Goal: Register for event/course

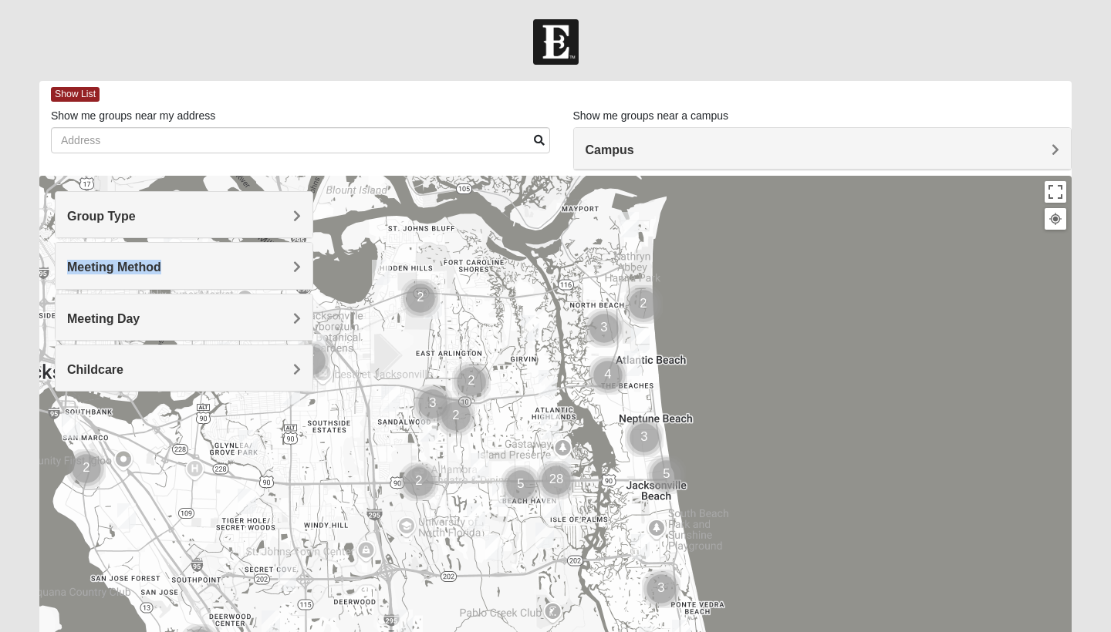
click at [292, 260] on div "Meeting Method" at bounding box center [184, 265] width 257 height 45
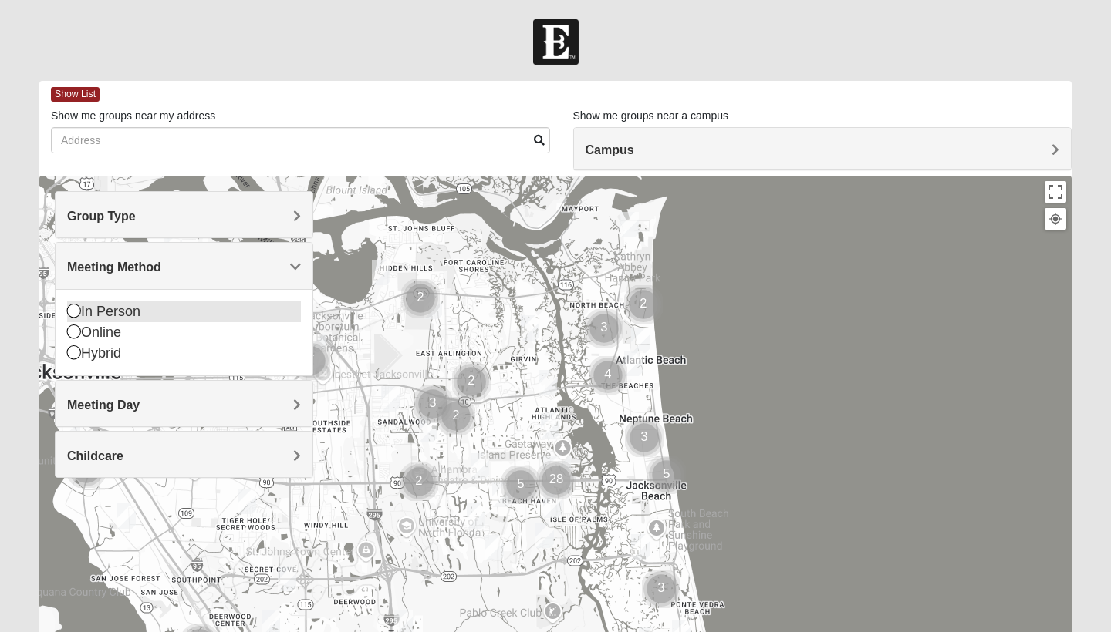
click at [74, 315] on icon at bounding box center [74, 311] width 14 height 14
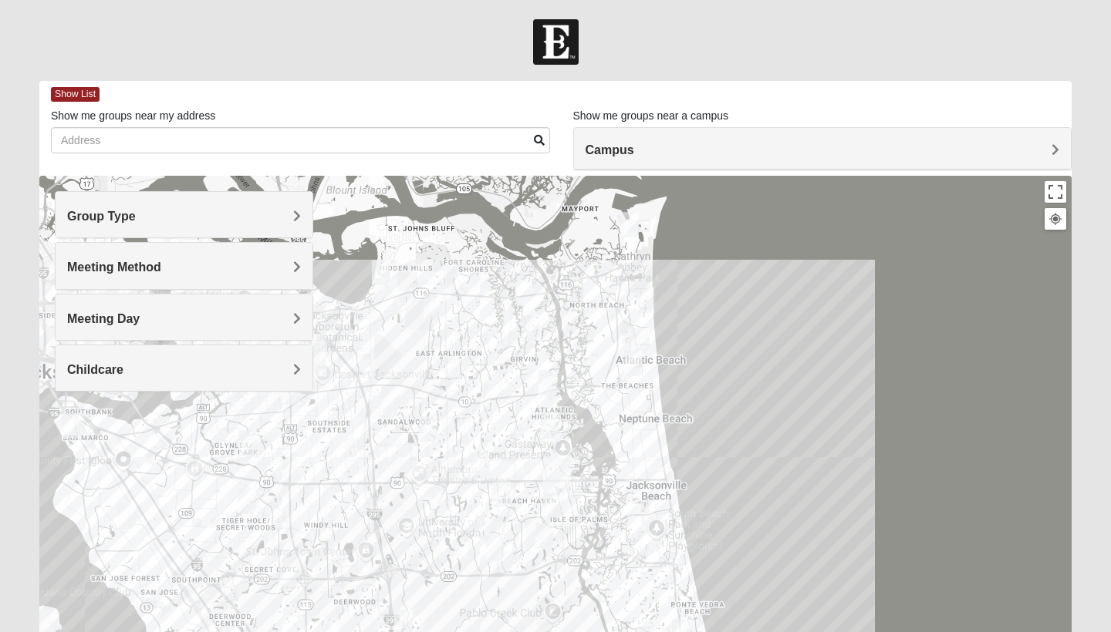
click at [178, 217] on h4 "Group Type" at bounding box center [184, 216] width 234 height 15
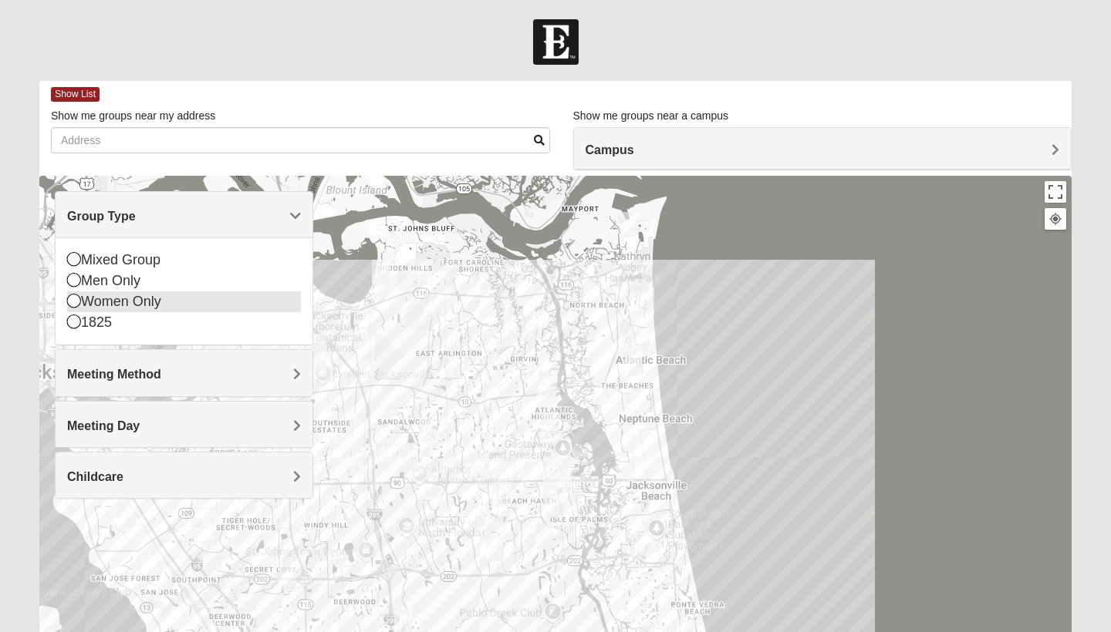
click at [76, 306] on icon at bounding box center [74, 301] width 14 height 14
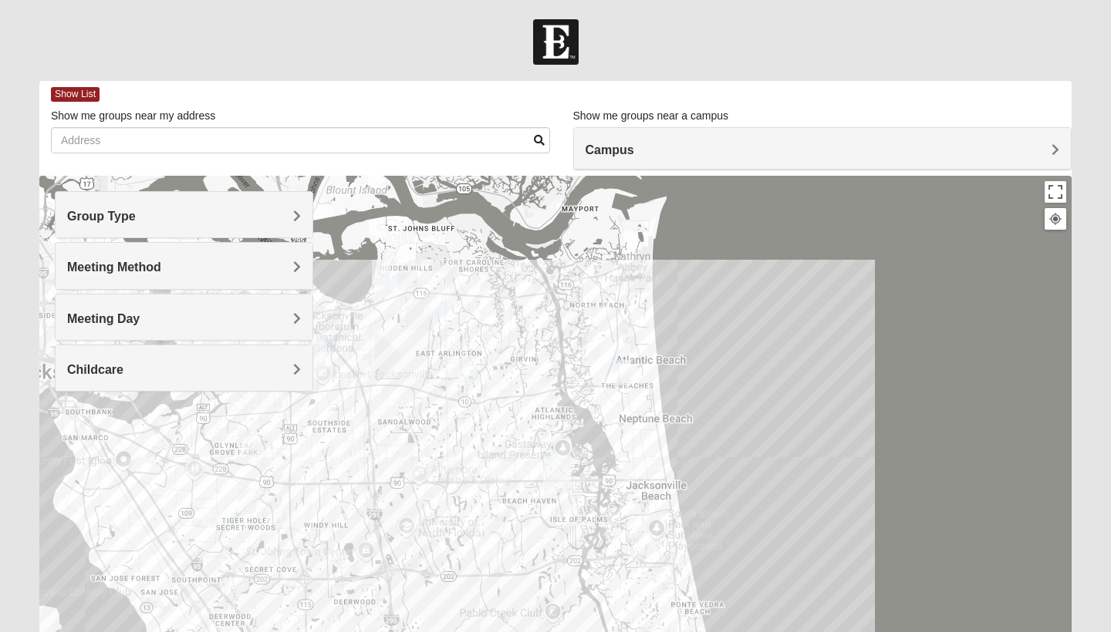
click at [175, 322] on h4 "Meeting Day" at bounding box center [184, 319] width 234 height 15
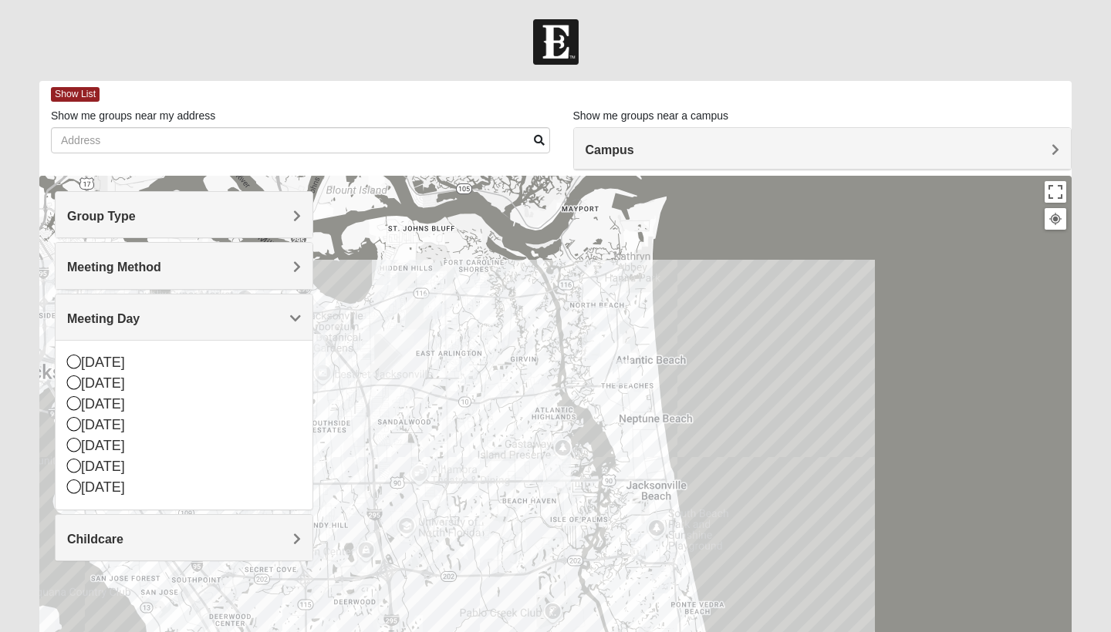
click at [134, 559] on div "Childcare" at bounding box center [184, 537] width 257 height 45
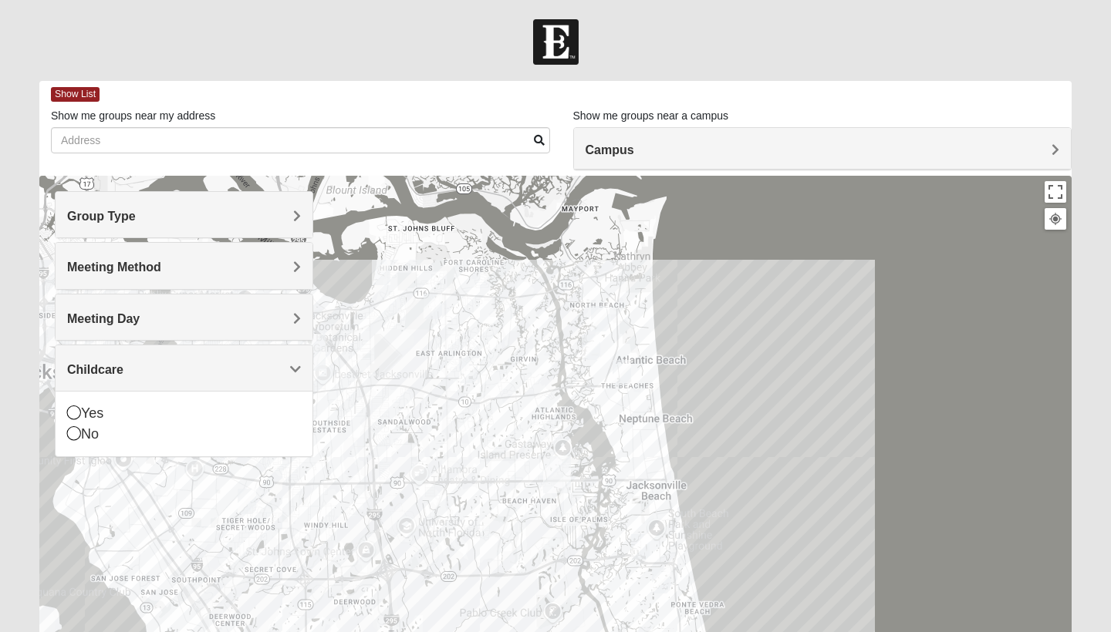
click at [281, 366] on h4 "Childcare" at bounding box center [184, 369] width 234 height 15
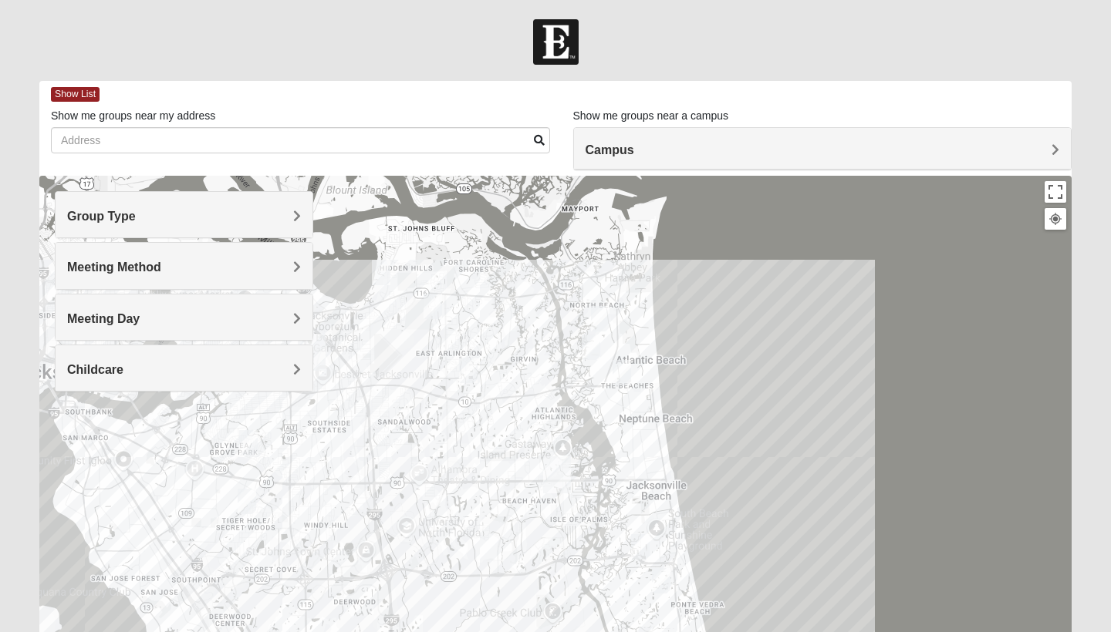
click at [283, 261] on h4 "Meeting Method" at bounding box center [184, 267] width 234 height 15
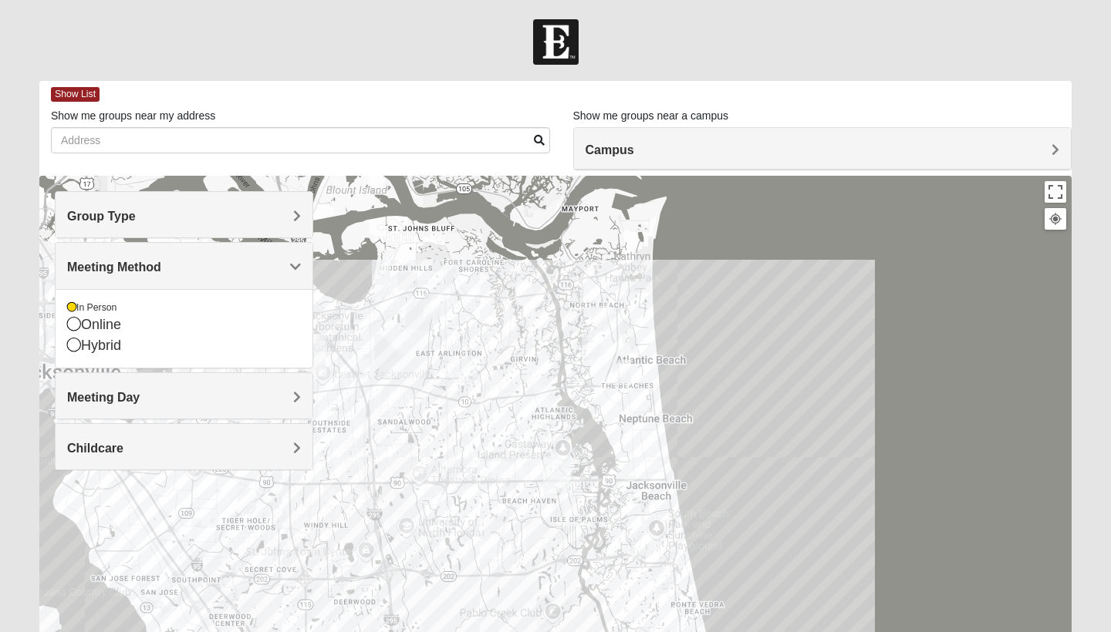
click at [271, 216] on h4 "Group Type" at bounding box center [184, 216] width 234 height 15
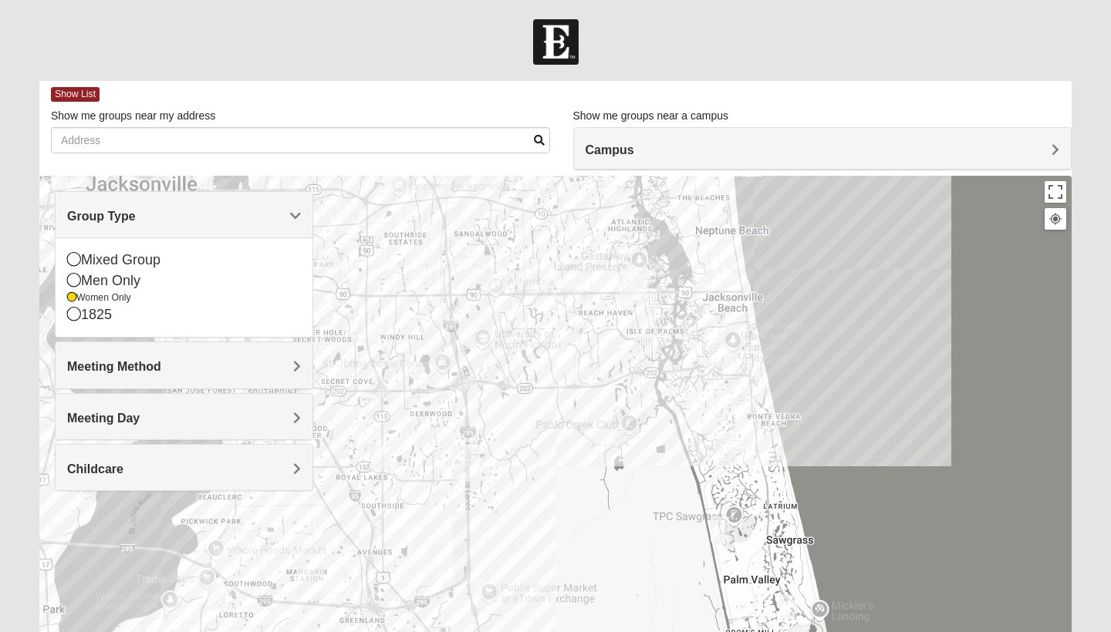
drag, startPoint x: 584, startPoint y: 440, endPoint x: 656, endPoint y: 260, distance: 193.5
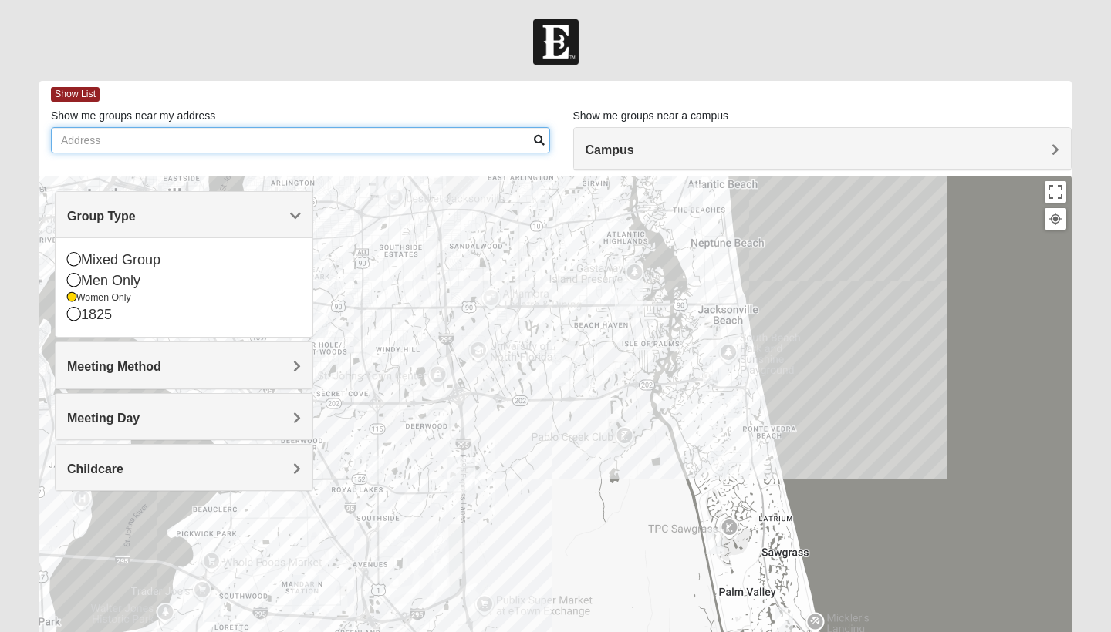
click at [335, 144] on input "Show me groups near my address" at bounding box center [300, 140] width 499 height 26
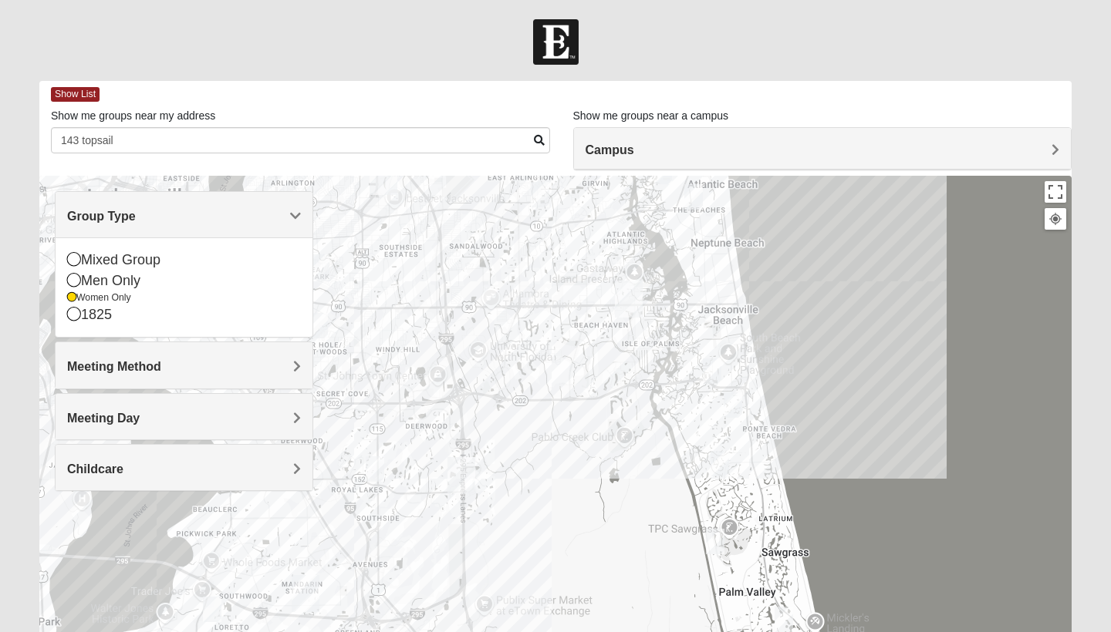
click at [541, 140] on span at bounding box center [539, 140] width 11 height 11
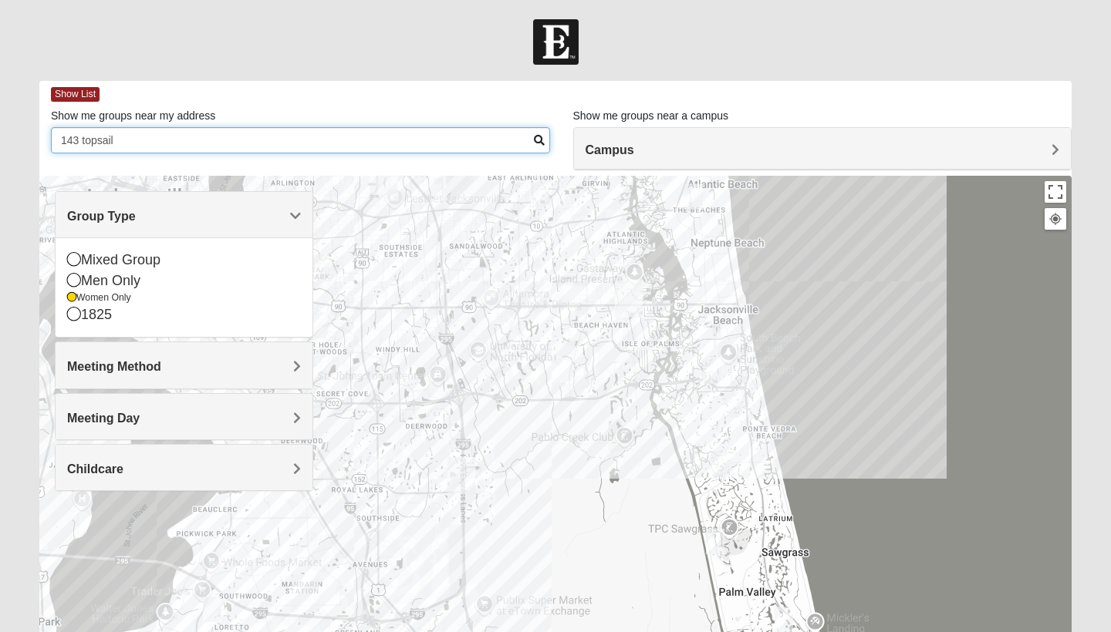
click at [460, 149] on input "143 topsail" at bounding box center [300, 140] width 499 height 26
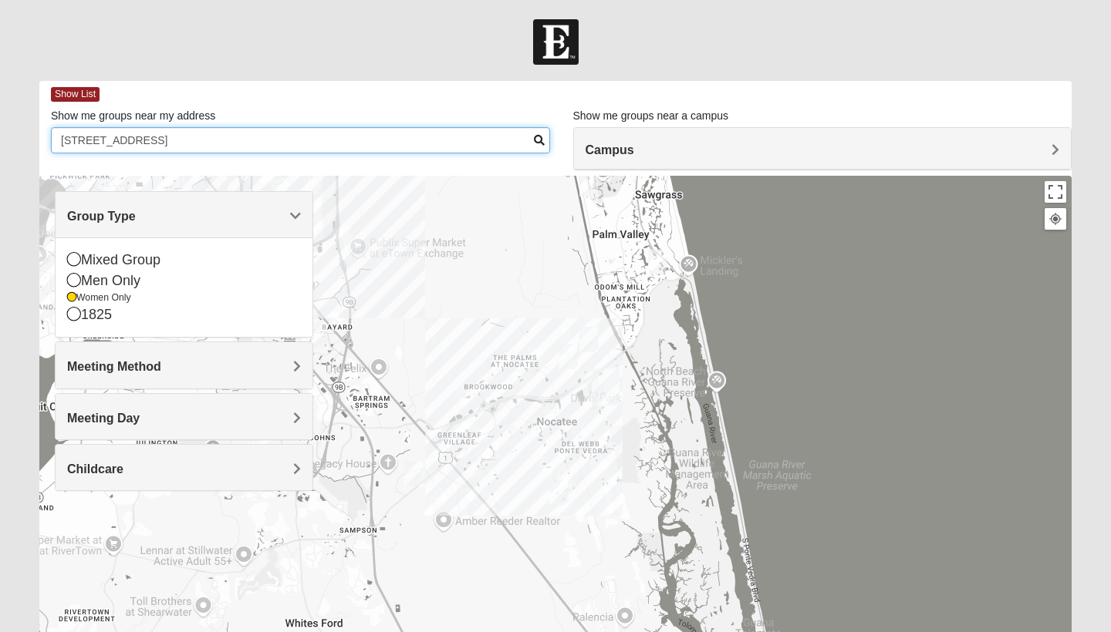
type input "143 topsail drive"
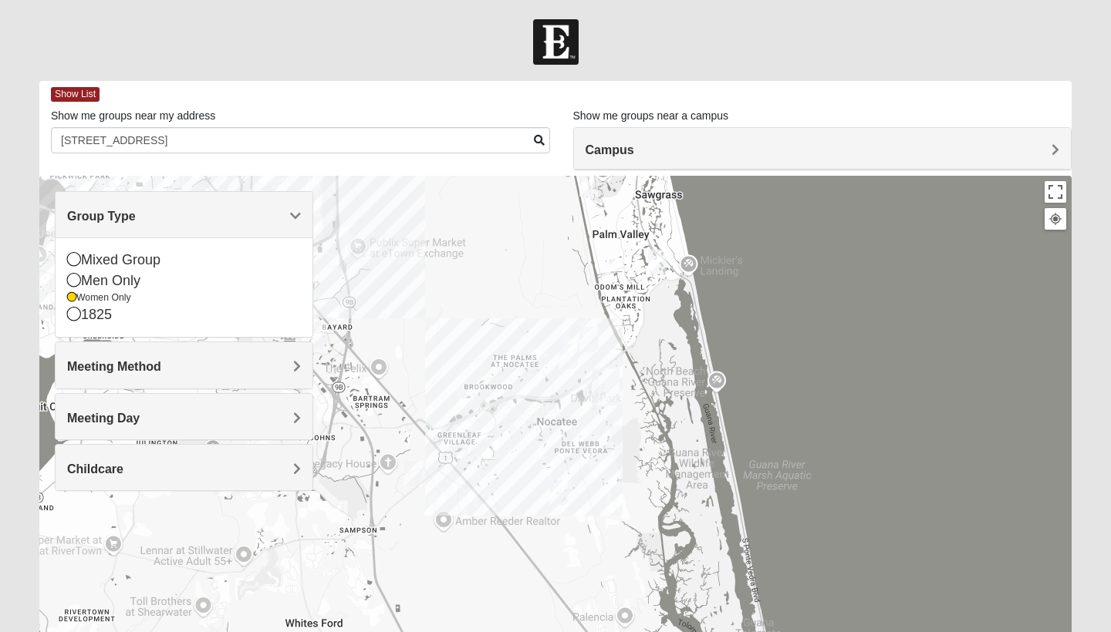
click at [559, 500] on img "Womens Buckland/McGowan 32081" at bounding box center [558, 492] width 19 height 25
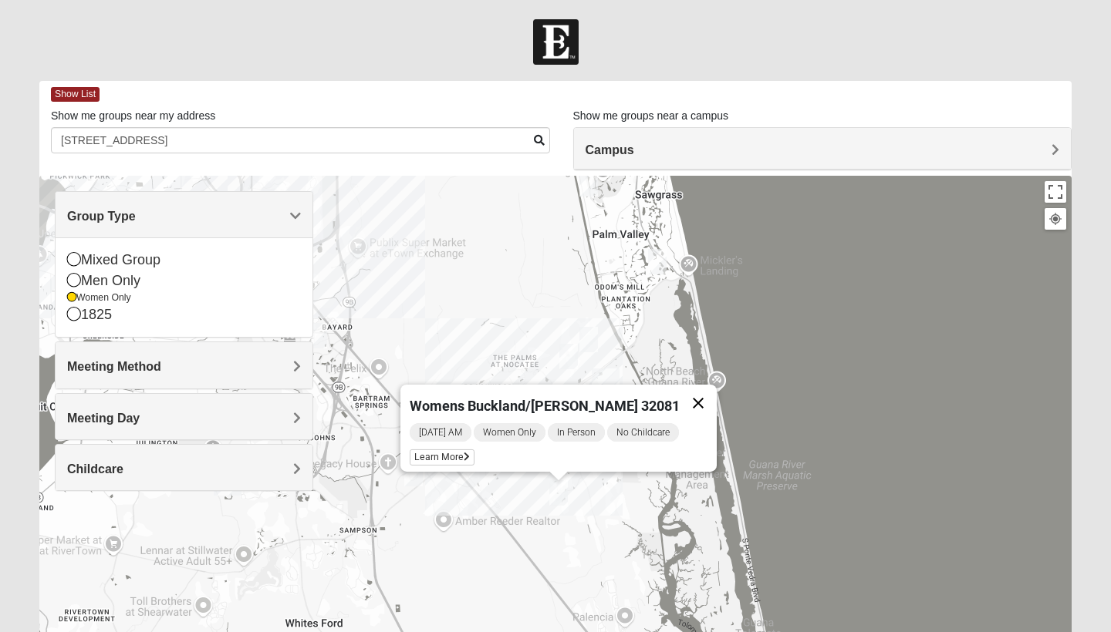
click at [703, 389] on button "Close" at bounding box center [697, 403] width 37 height 37
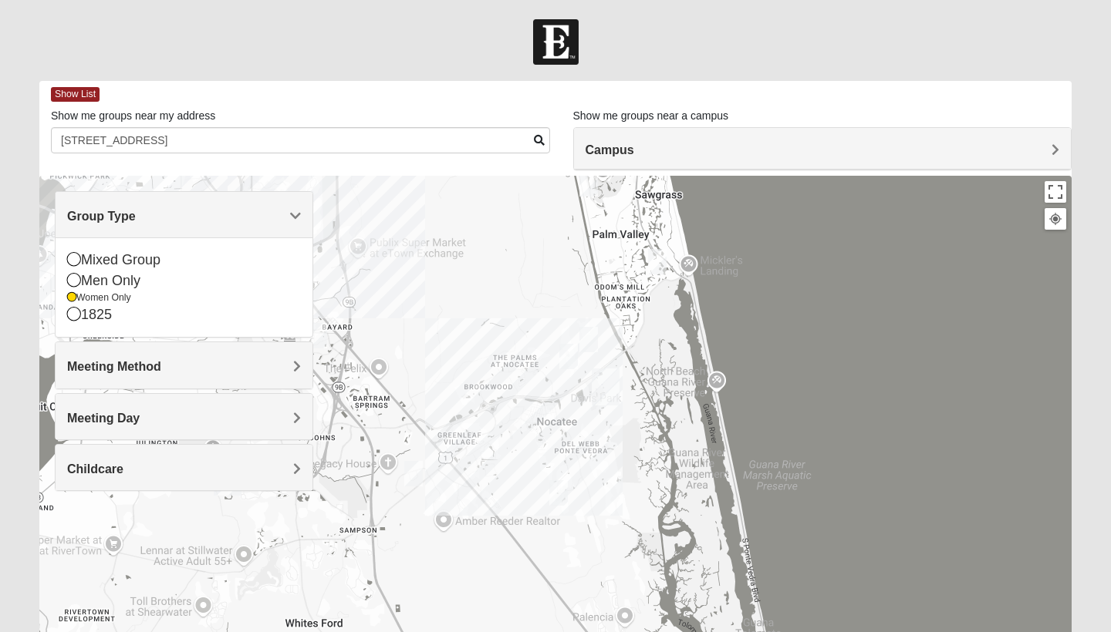
click at [546, 393] on div at bounding box center [555, 484] width 1032 height 617
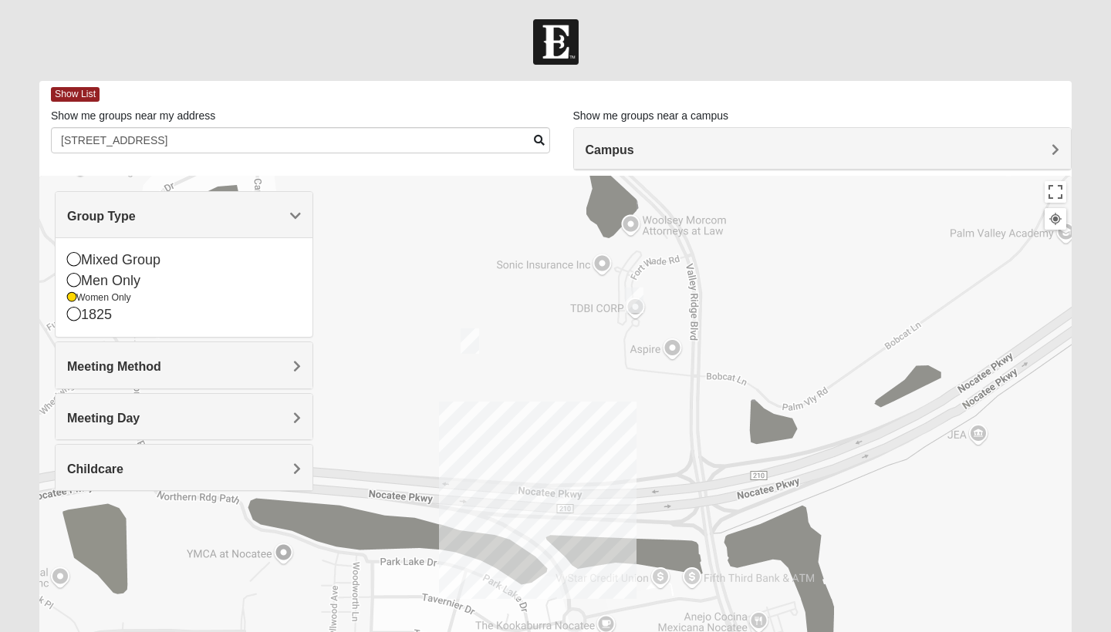
click at [637, 305] on img "Womens Damrow 32081" at bounding box center [634, 300] width 19 height 25
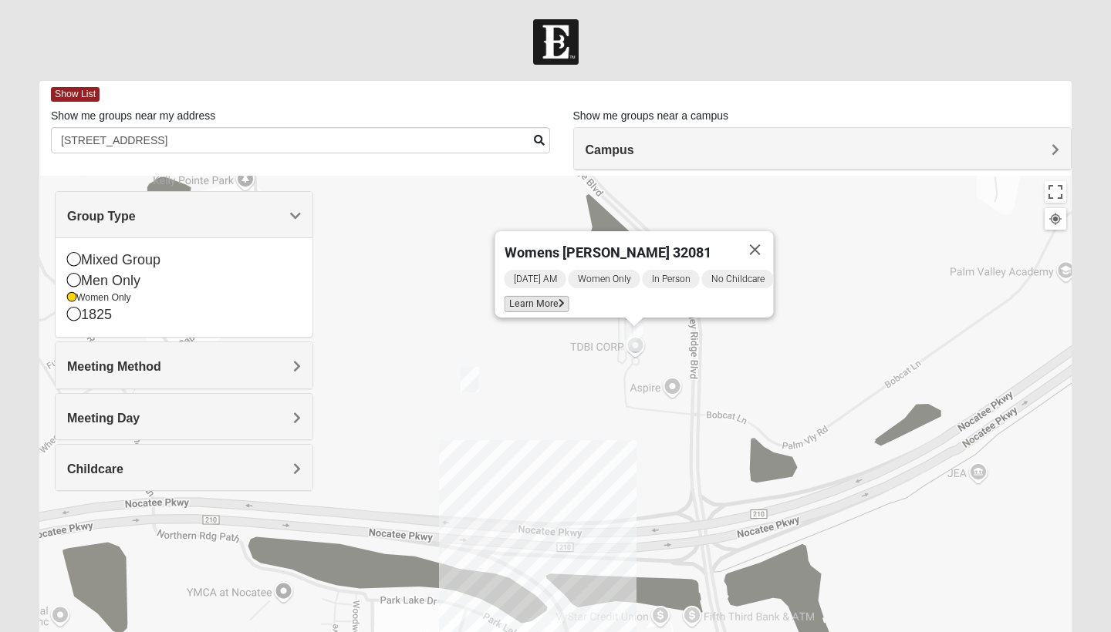
click at [530, 300] on span "Learn More" at bounding box center [536, 304] width 65 height 16
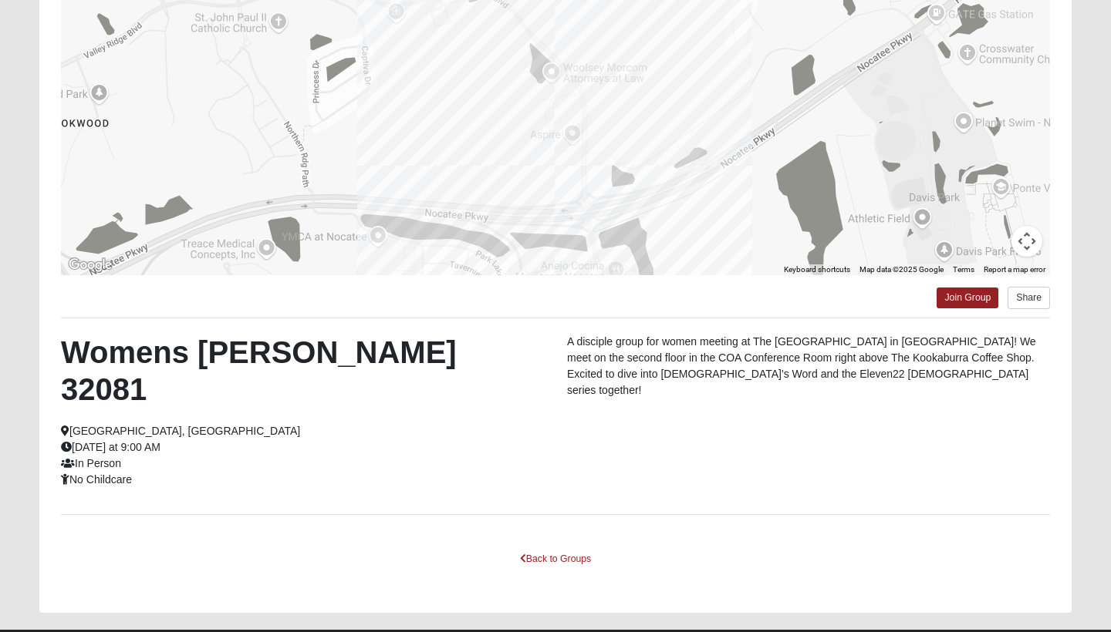
scroll to position [201, 0]
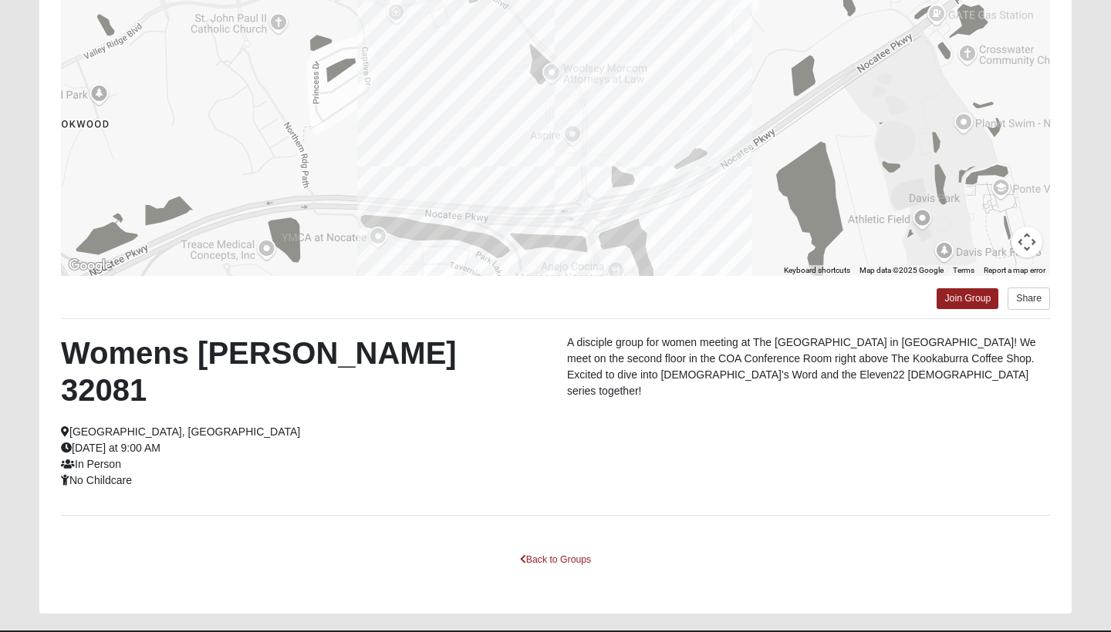
click at [547, 548] on div "Back to Groups" at bounding box center [555, 570] width 989 height 44
click at [541, 548] on link "Back to Groups" at bounding box center [555, 560] width 91 height 24
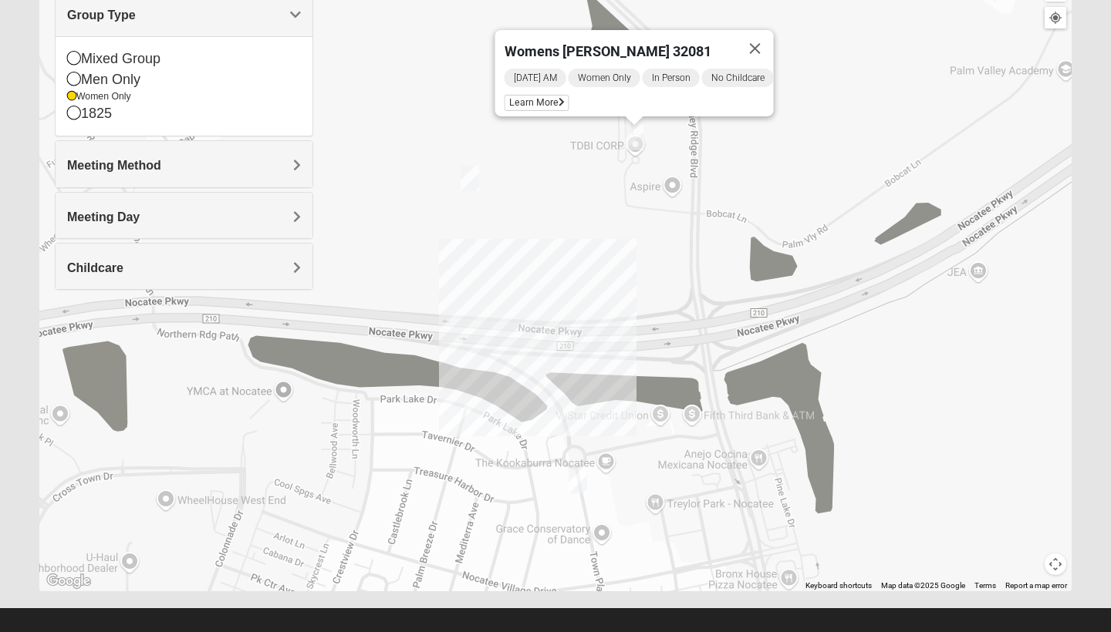
click at [221, 160] on h4 "Meeting Method" at bounding box center [184, 165] width 234 height 15
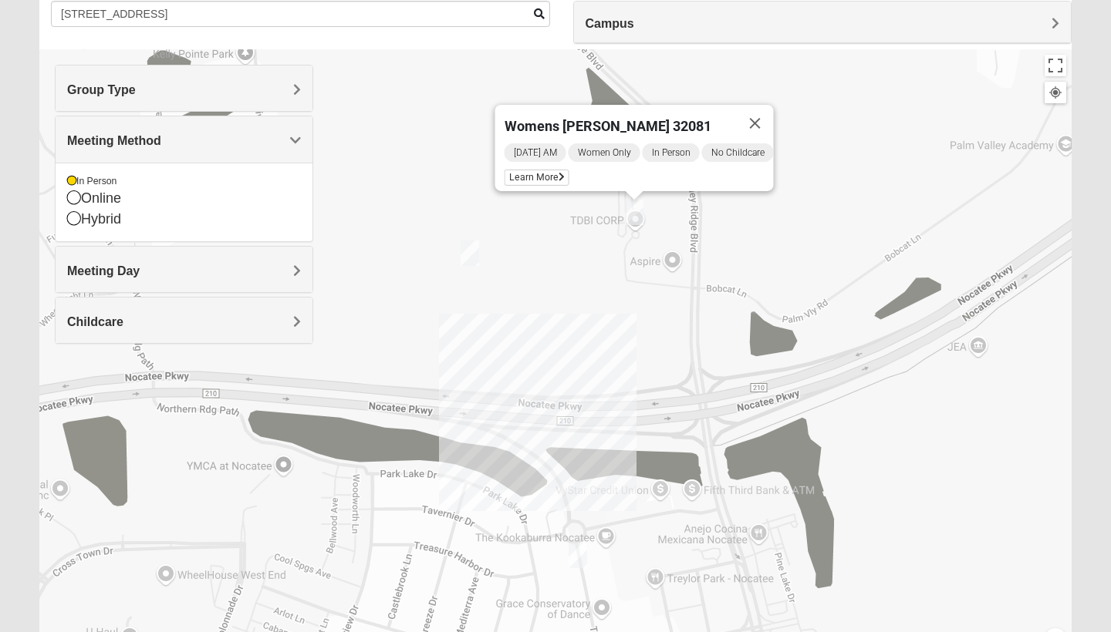
scroll to position [126, 0]
click at [231, 275] on h4 "Meeting Day" at bounding box center [184, 272] width 234 height 15
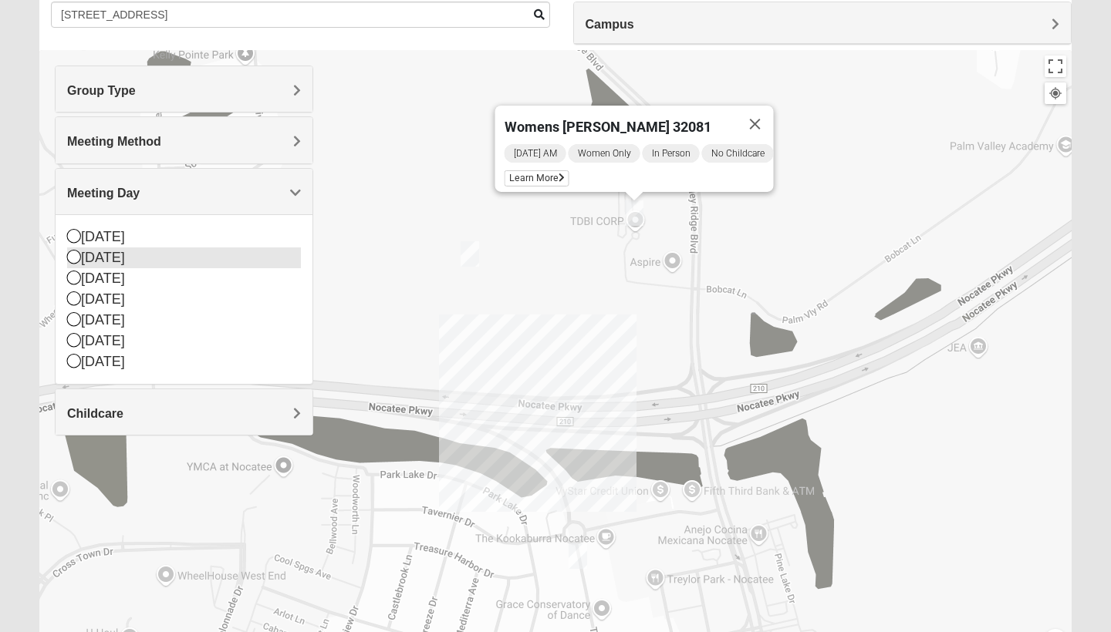
click at [69, 257] on icon at bounding box center [74, 257] width 14 height 14
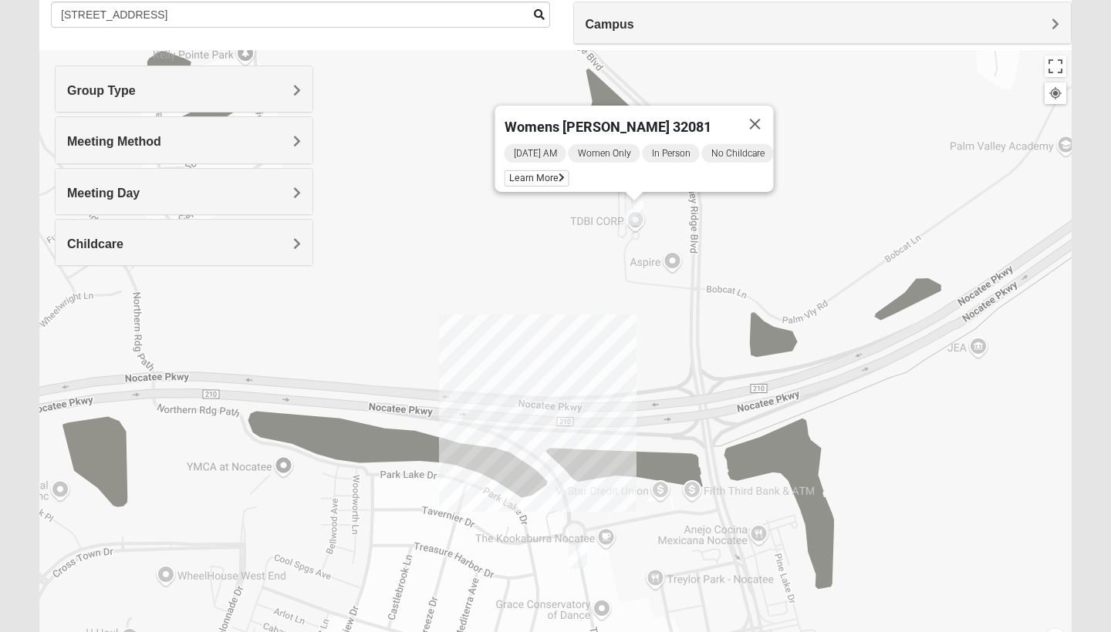
click at [151, 198] on h4 "Meeting Day" at bounding box center [184, 193] width 234 height 15
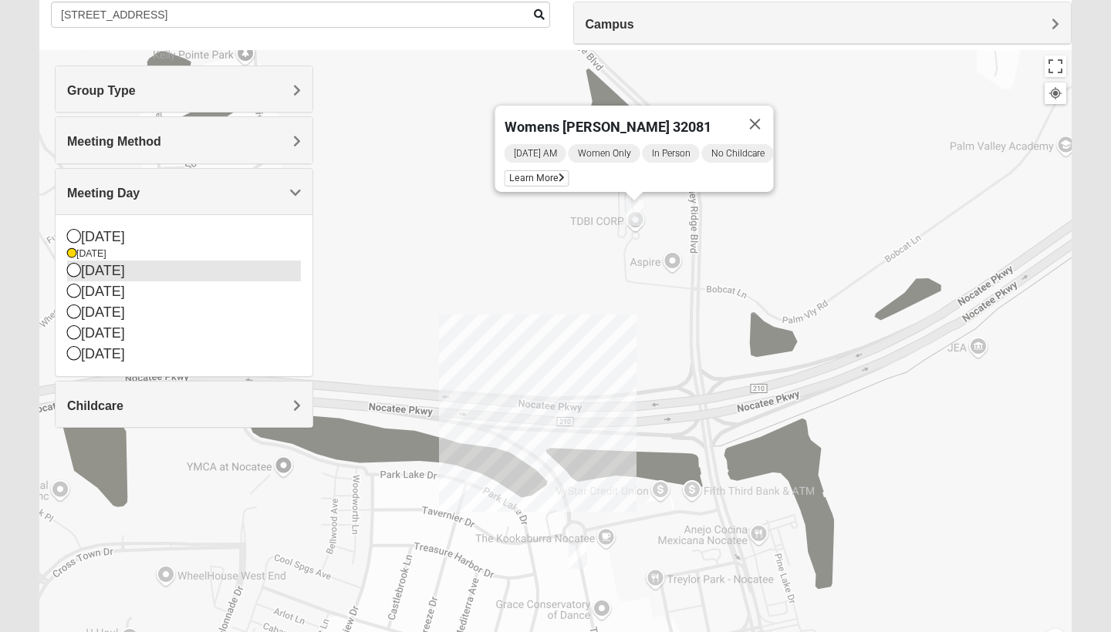
click at [80, 272] on icon at bounding box center [74, 270] width 14 height 14
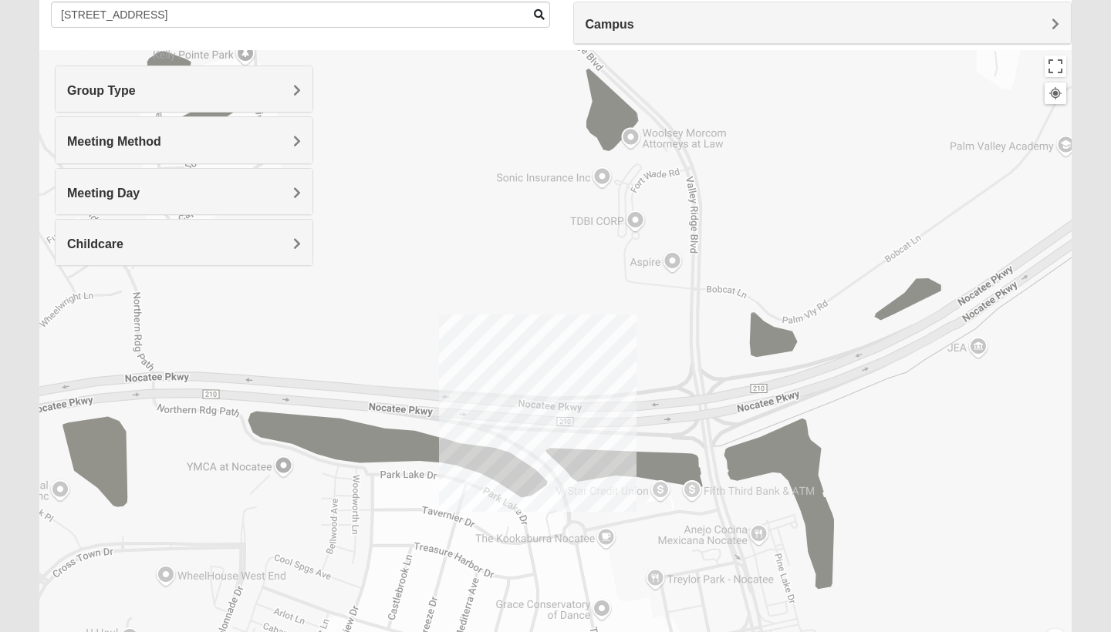
click at [197, 190] on h4 "Meeting Day" at bounding box center [184, 193] width 234 height 15
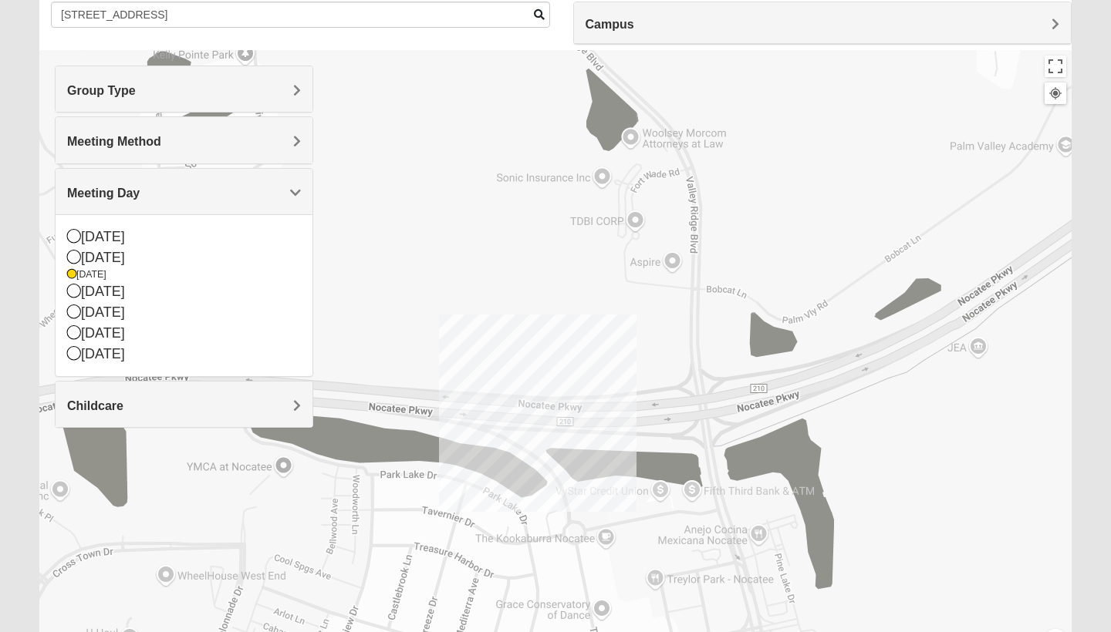
click at [66, 275] on div "Sunday Monday Tuesday Wednesday Thursday Friday Saturday" at bounding box center [184, 295] width 257 height 162
click at [78, 275] on div "Tuesday" at bounding box center [184, 274] width 234 height 13
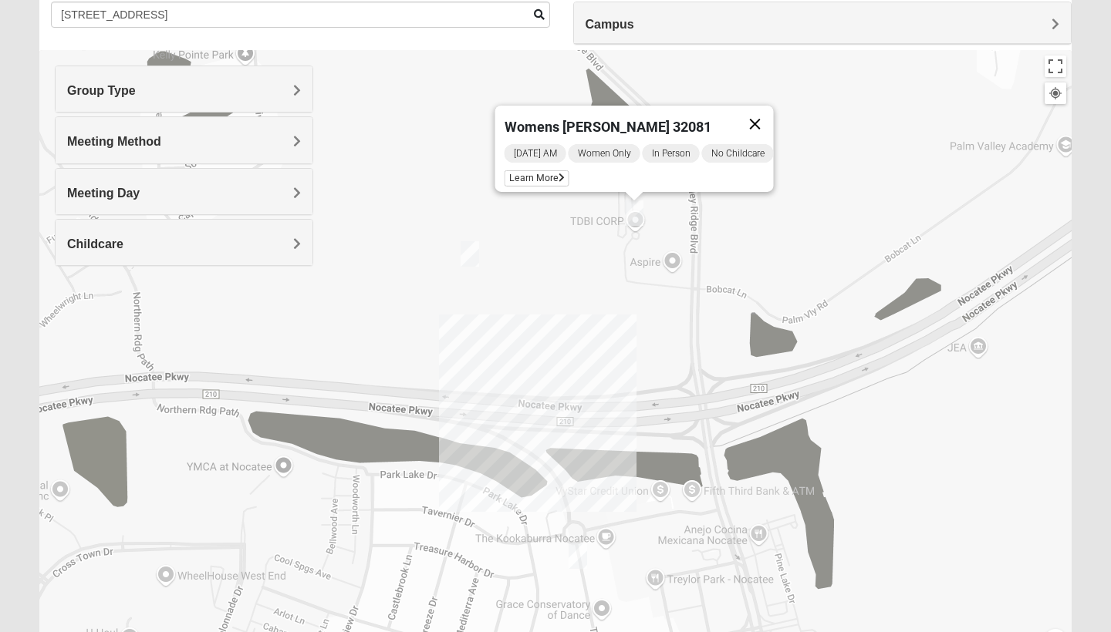
click at [763, 109] on button "Close" at bounding box center [754, 124] width 37 height 37
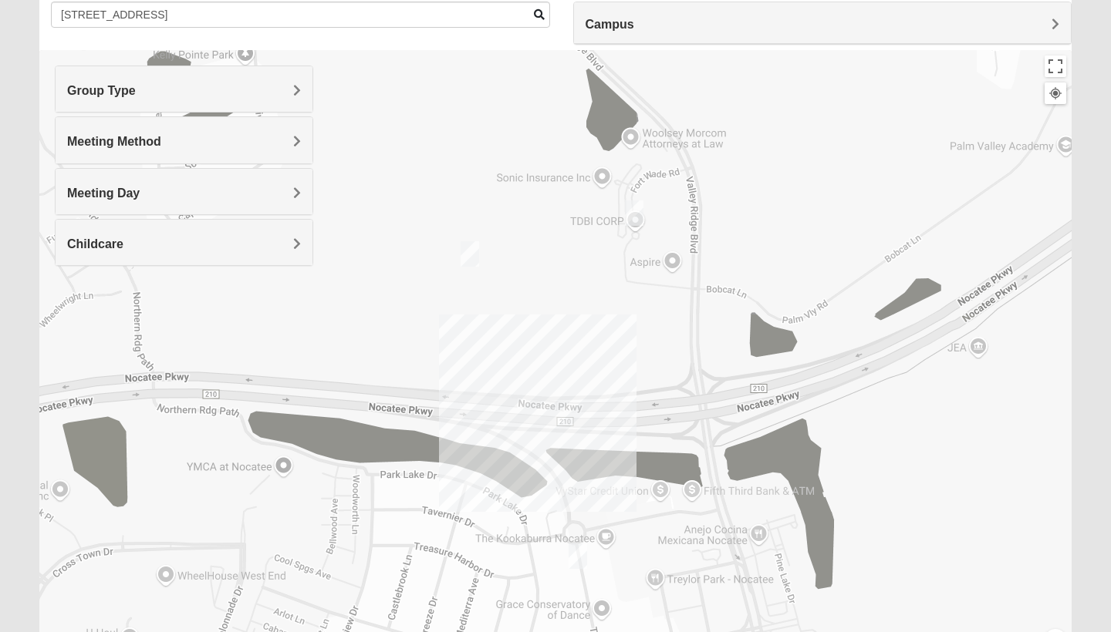
click at [474, 258] on img "Womens Piscitelli 32081" at bounding box center [469, 253] width 19 height 25
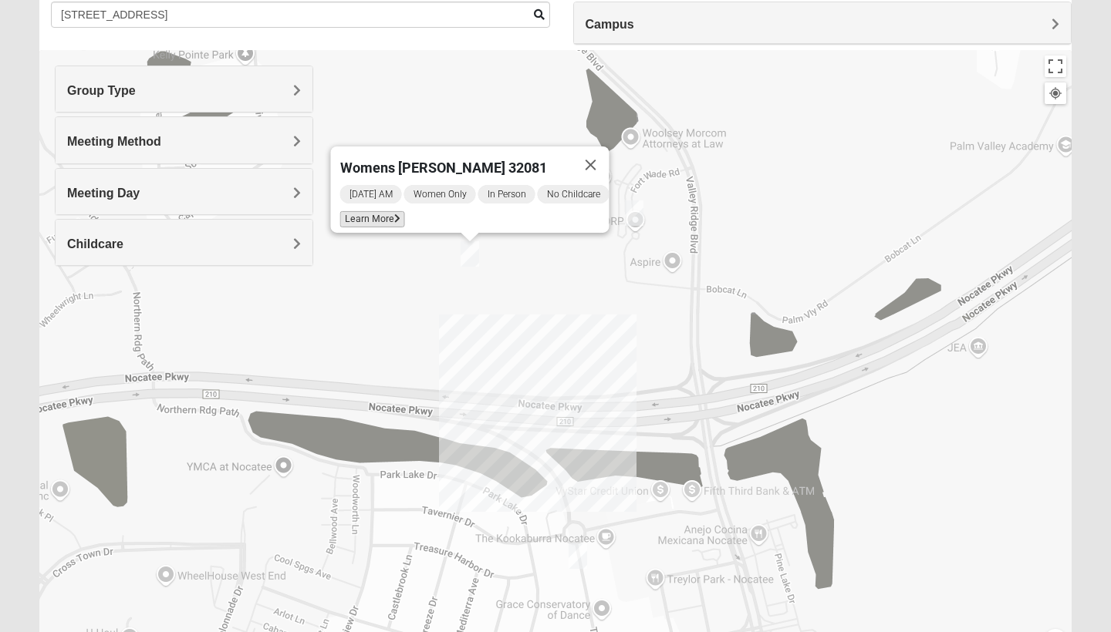
click at [368, 212] on span "Learn More" at bounding box center [372, 219] width 65 height 16
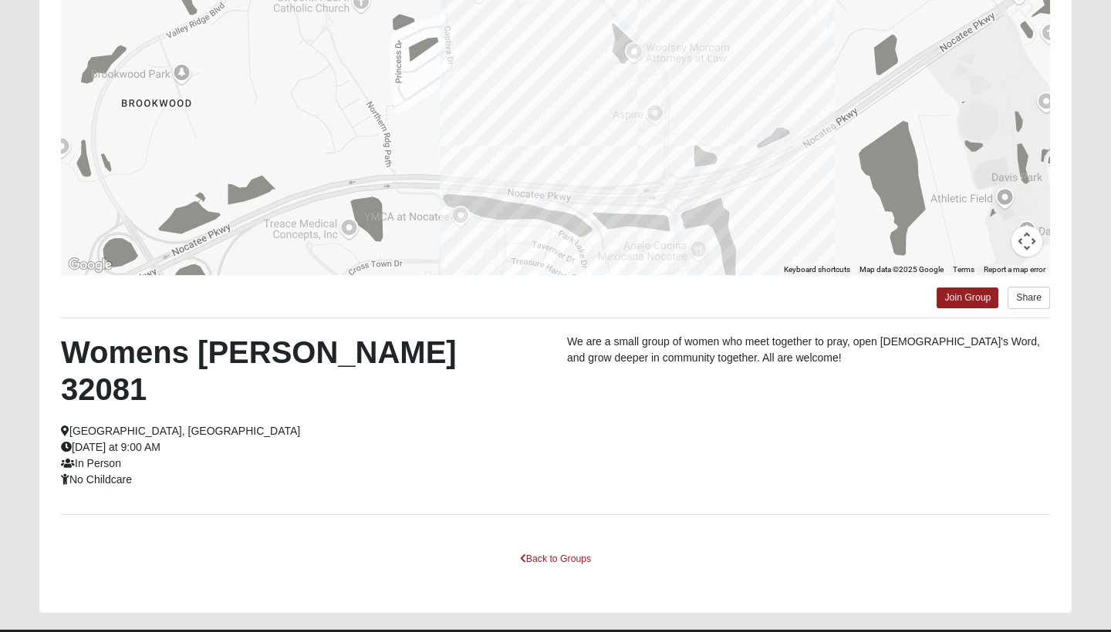
scroll to position [201, 0]
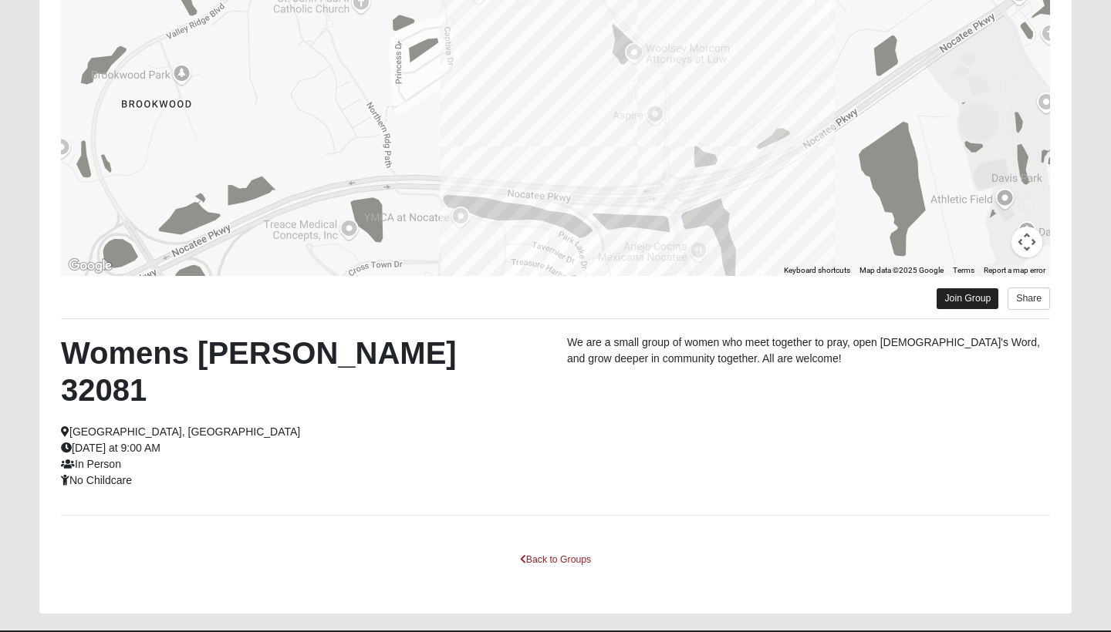
click at [966, 298] on link "Join Group" at bounding box center [967, 298] width 62 height 21
click at [544, 548] on link "Back to Groups" at bounding box center [555, 560] width 91 height 24
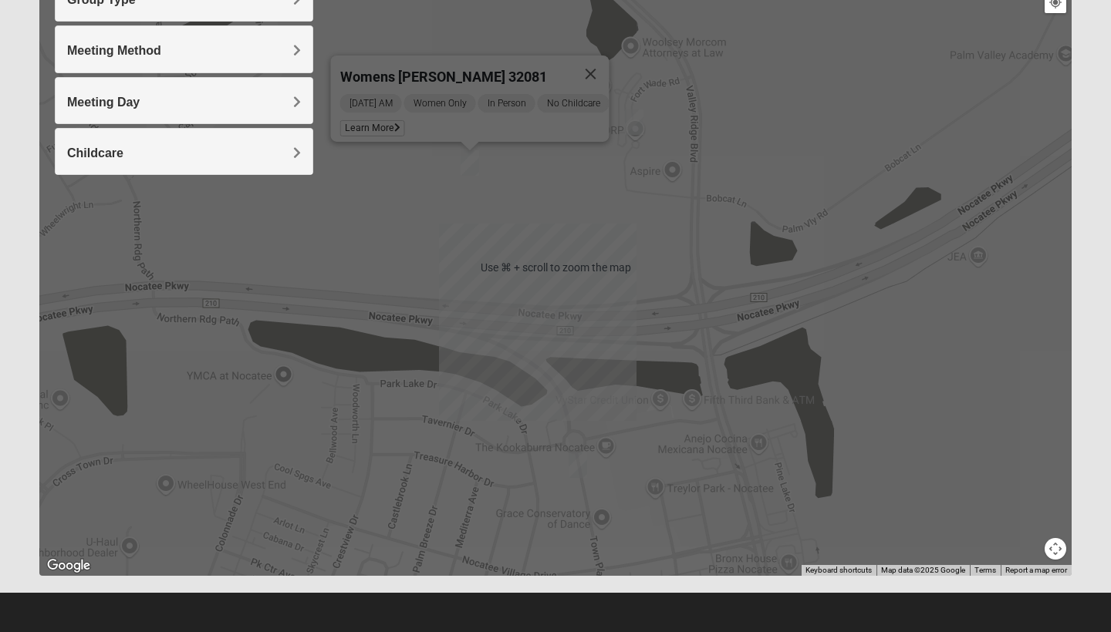
scroll to position [217, 0]
click at [588, 222] on div "Womens Piscitelli 32081 Friday AM Women Only In Person No Childcare Learn More" at bounding box center [555, 267] width 1032 height 617
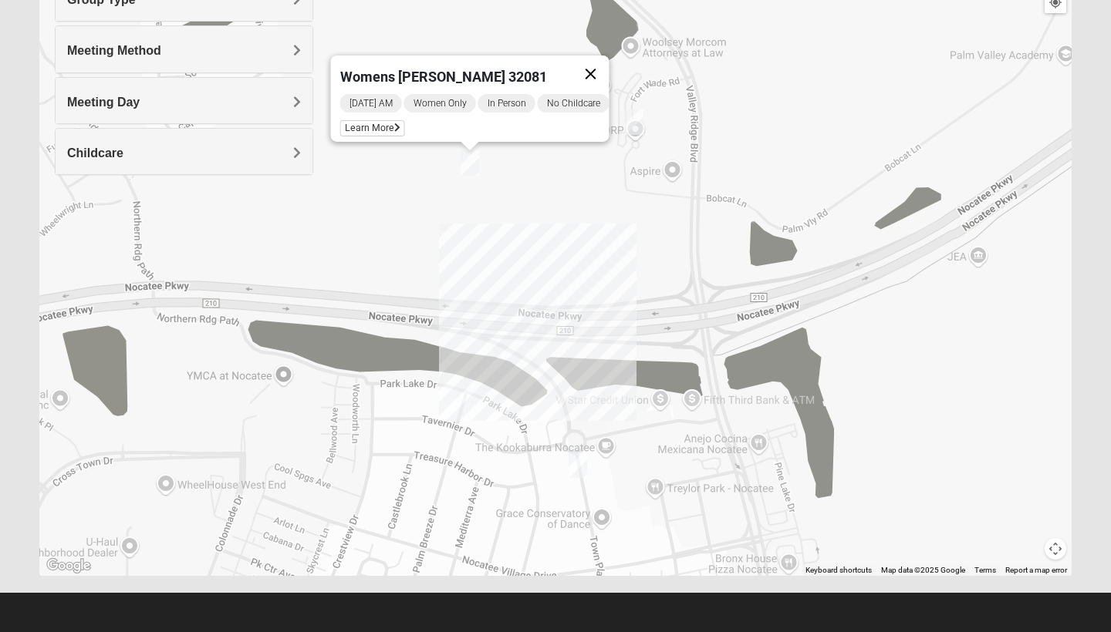
click at [599, 62] on button "Close" at bounding box center [590, 74] width 37 height 37
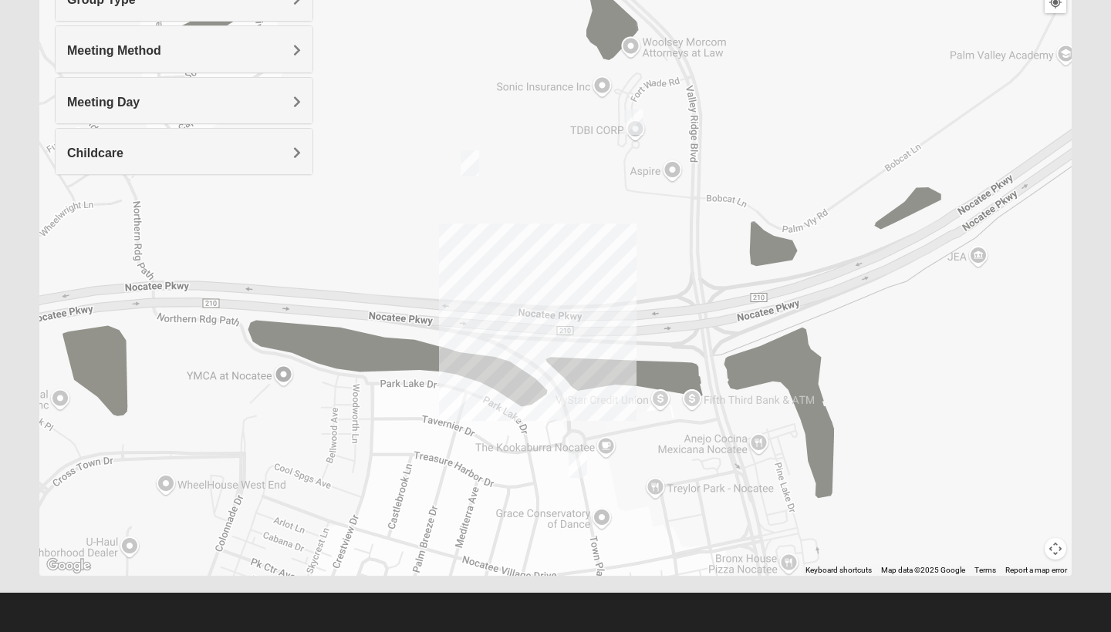
click at [637, 127] on img "Womens Damrow 32081" at bounding box center [634, 122] width 19 height 25
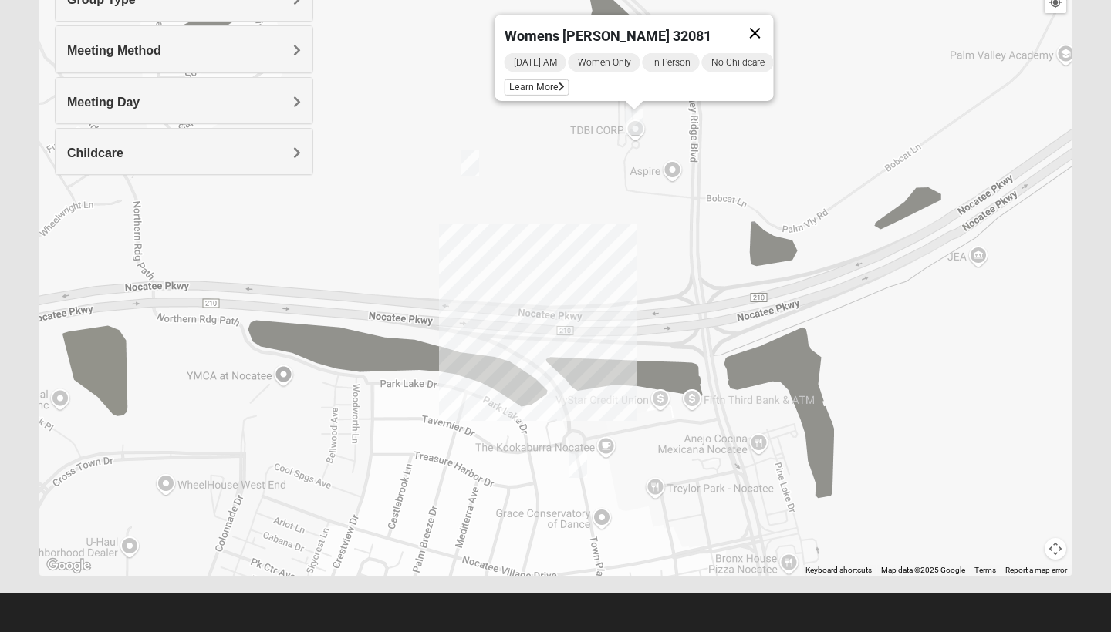
click at [760, 24] on button "Close" at bounding box center [754, 33] width 37 height 37
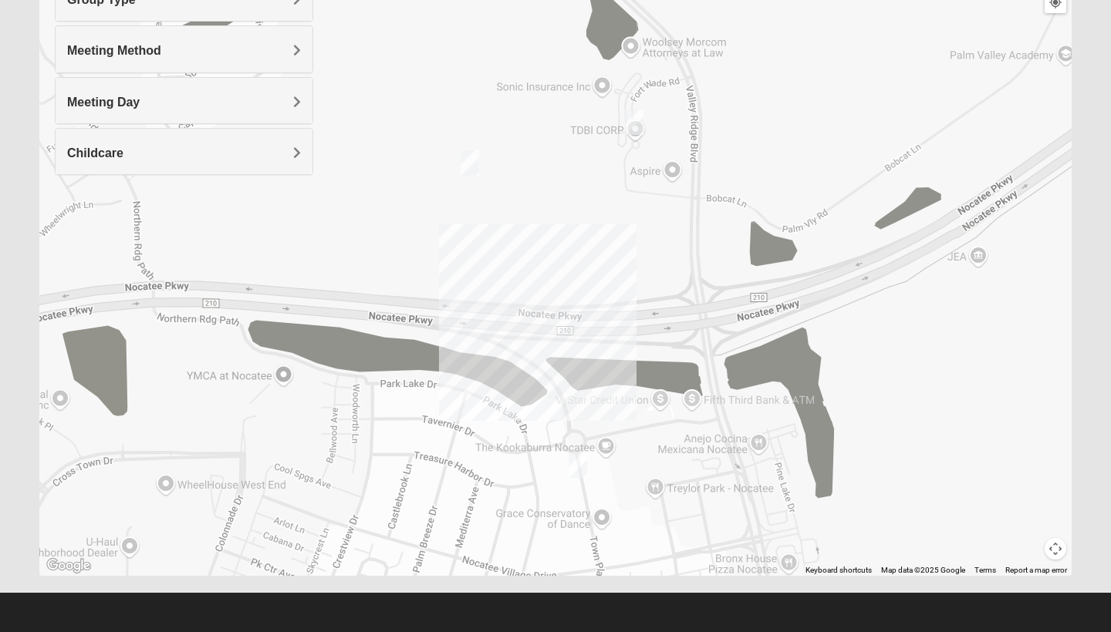
click at [583, 470] on img "Womens Santos (Portuguese-Speaking) 32081" at bounding box center [577, 465] width 19 height 25
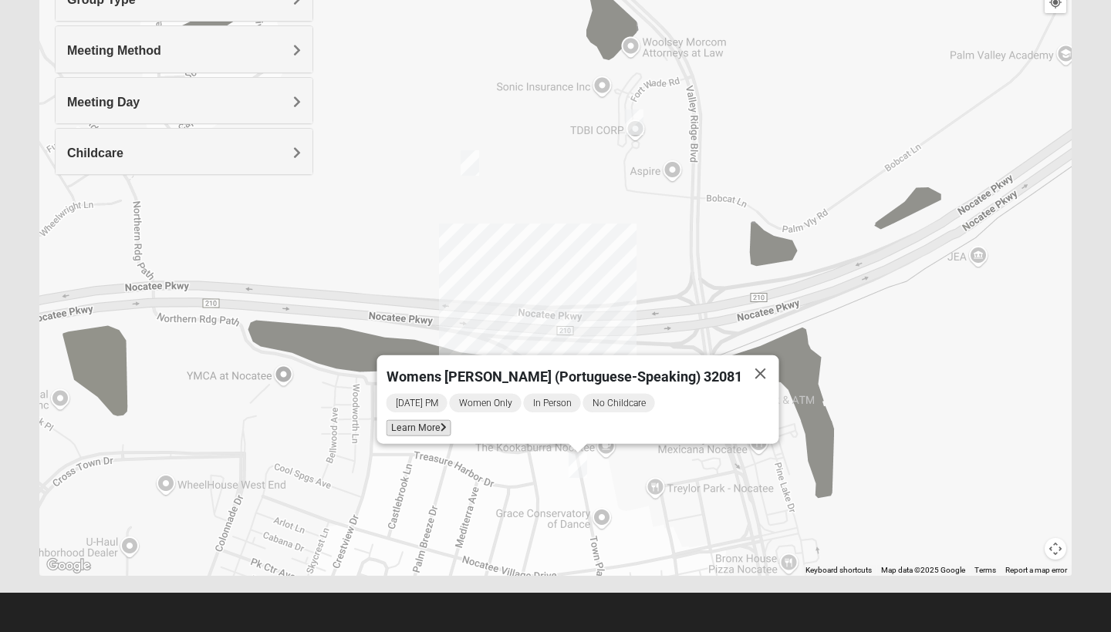
click at [434, 426] on span "Learn More" at bounding box center [418, 428] width 65 height 16
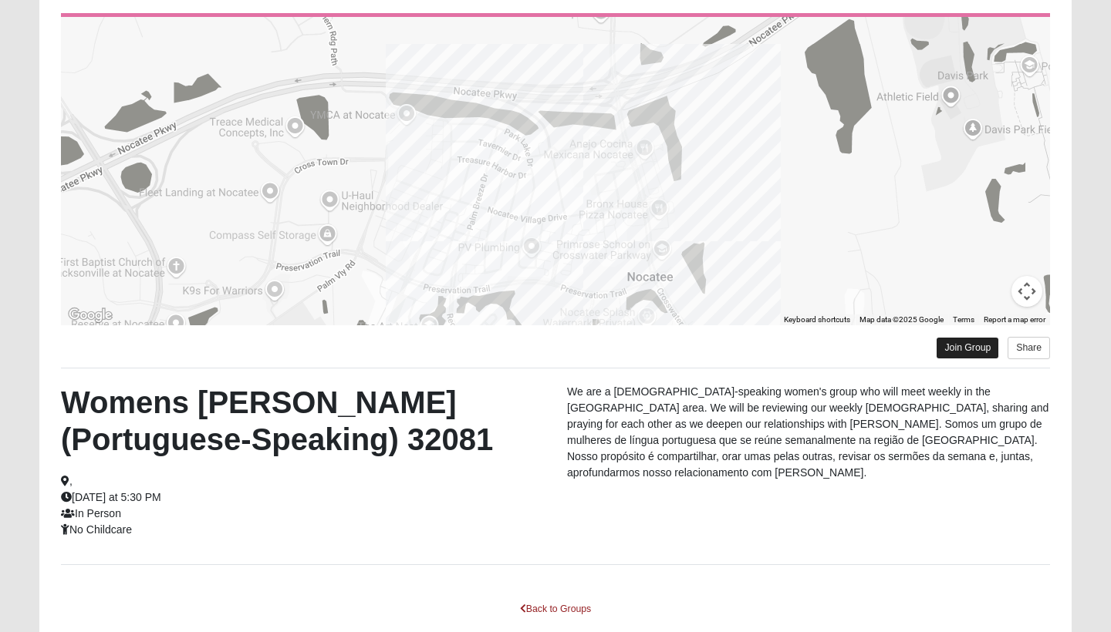
scroll to position [147, 0]
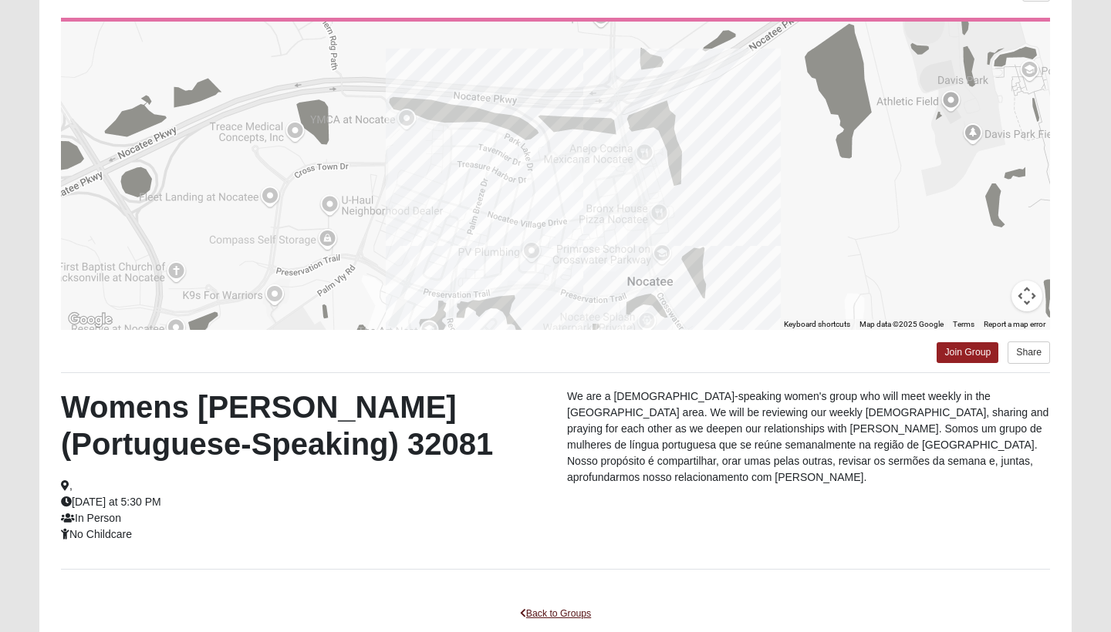
click at [551, 609] on link "Back to Groups" at bounding box center [555, 614] width 91 height 24
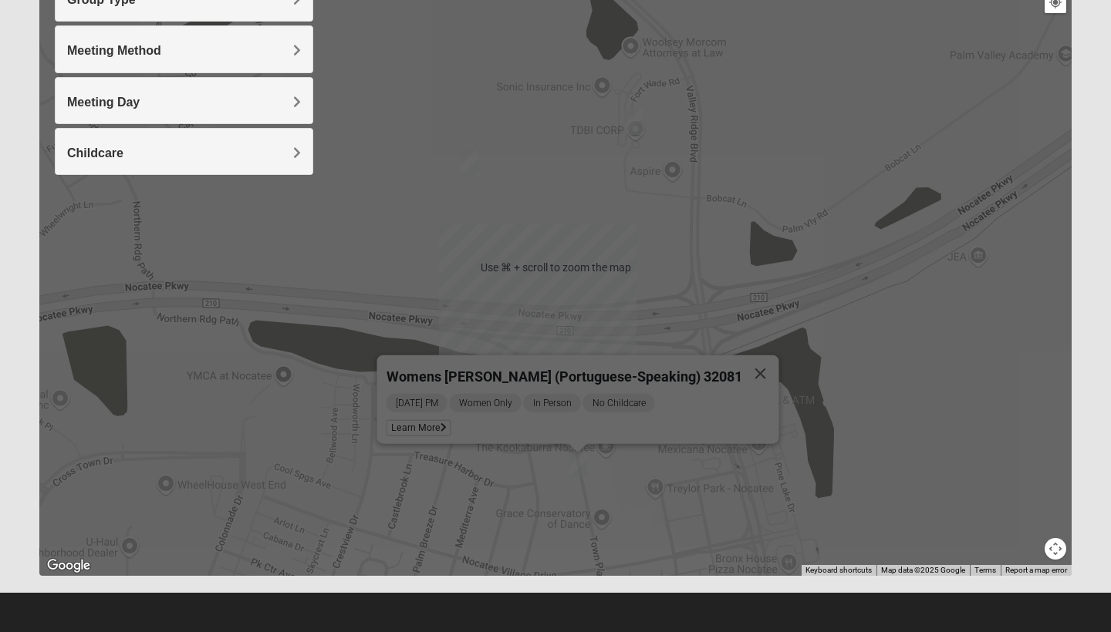
scroll to position [217, 0]
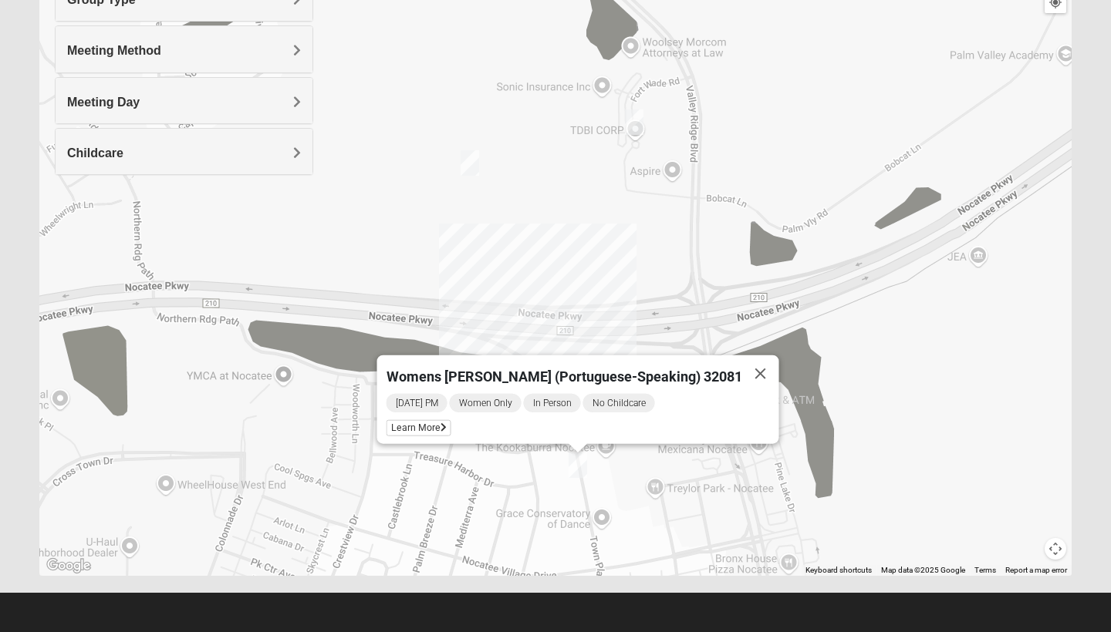
click at [1059, 551] on button "Map camera controls" at bounding box center [1055, 549] width 22 height 22
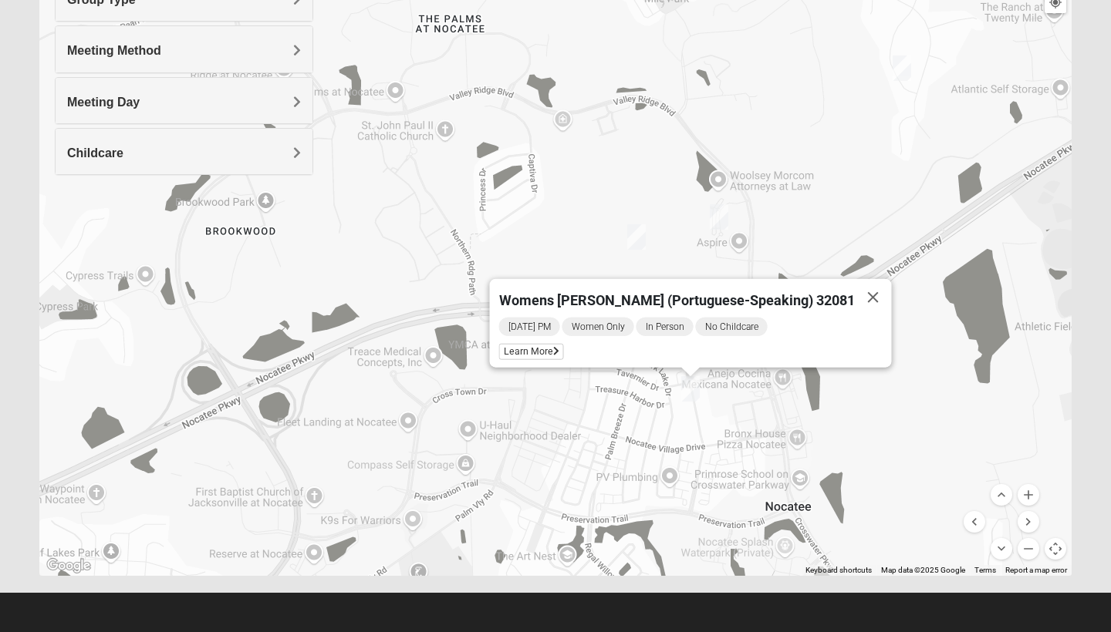
click at [898, 70] on img "Womens Bonner 32081" at bounding box center [901, 68] width 19 height 25
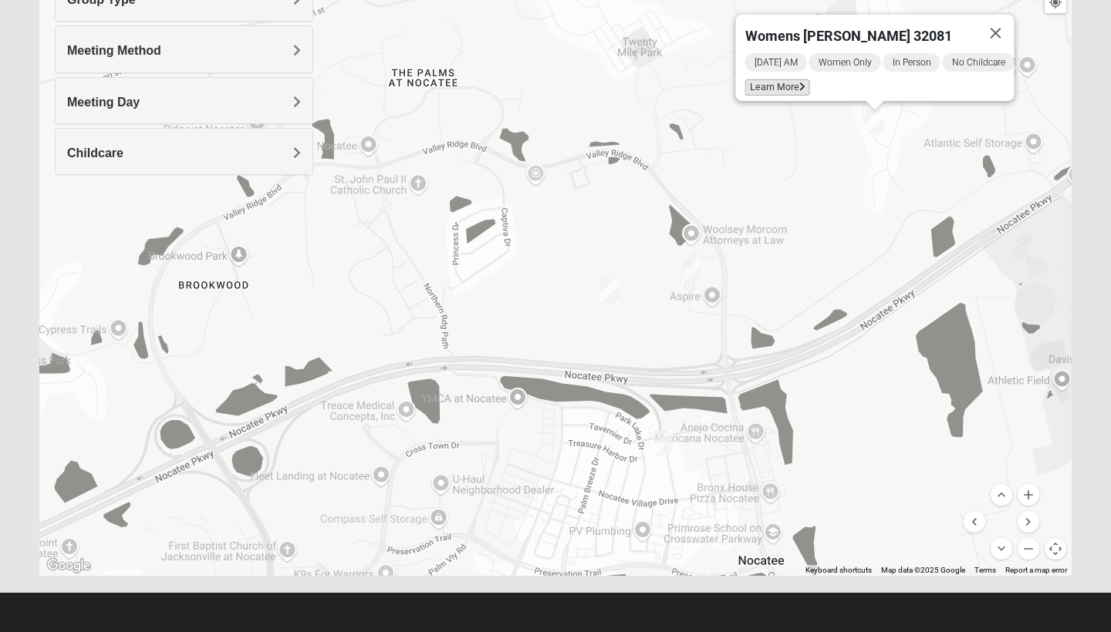
click at [771, 79] on span "Learn More" at bounding box center [777, 87] width 65 height 16
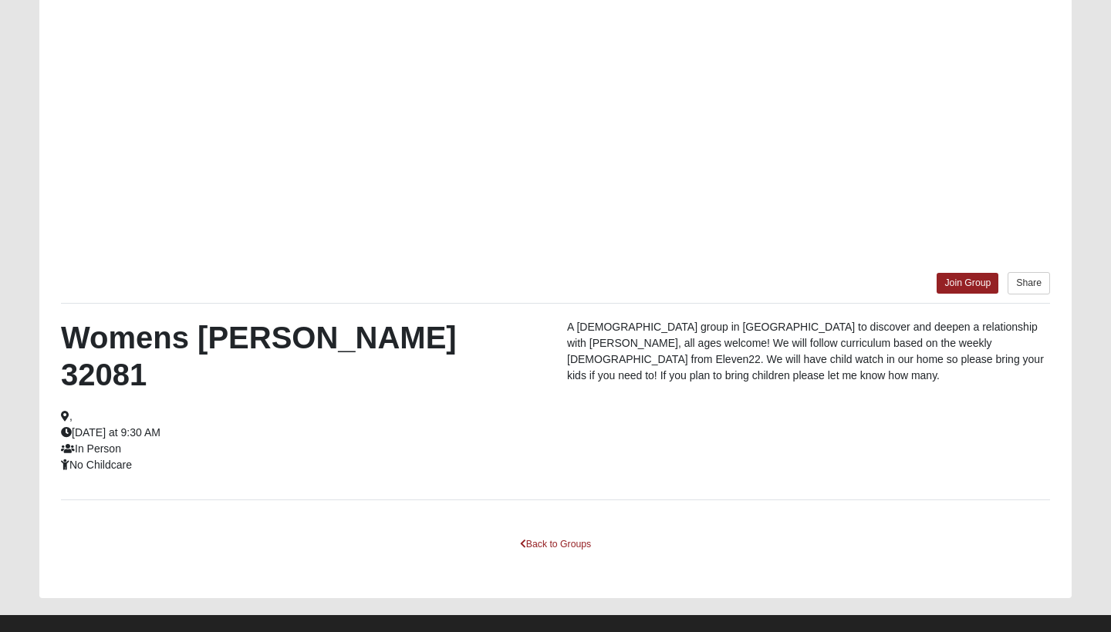
scroll to position [201, 0]
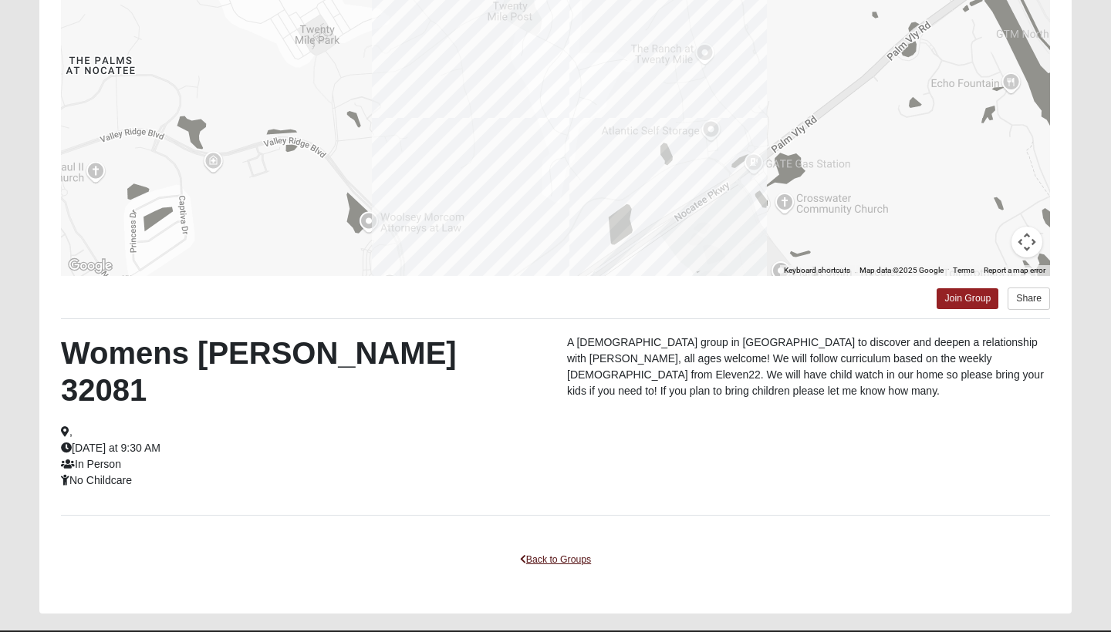
click at [542, 548] on link "Back to Groups" at bounding box center [555, 560] width 91 height 24
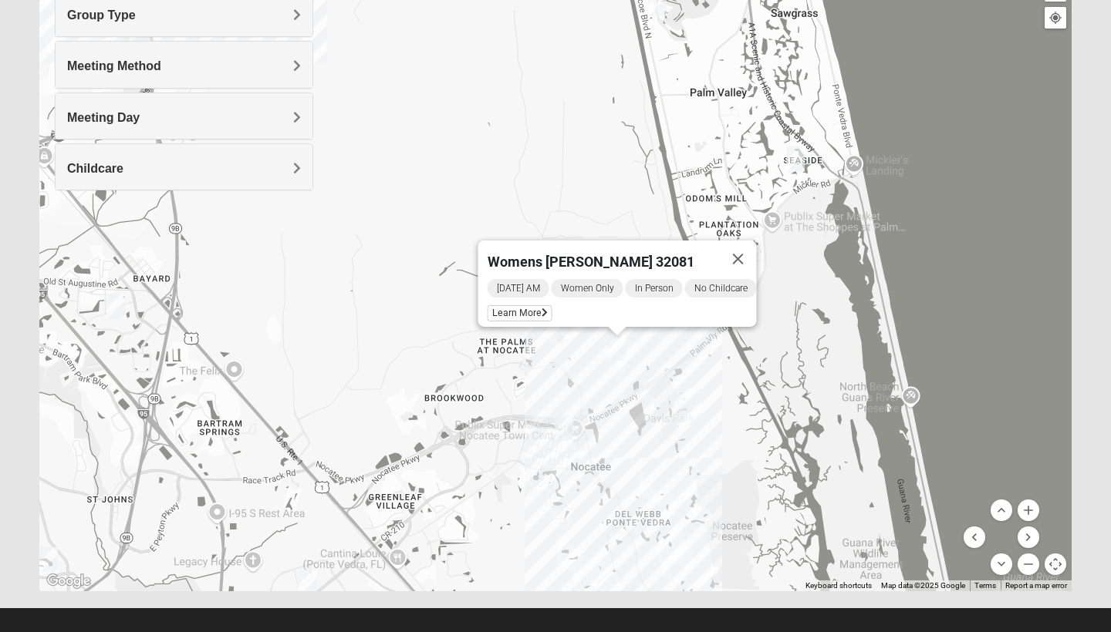
drag, startPoint x: 556, startPoint y: 413, endPoint x: 604, endPoint y: 360, distance: 71.0
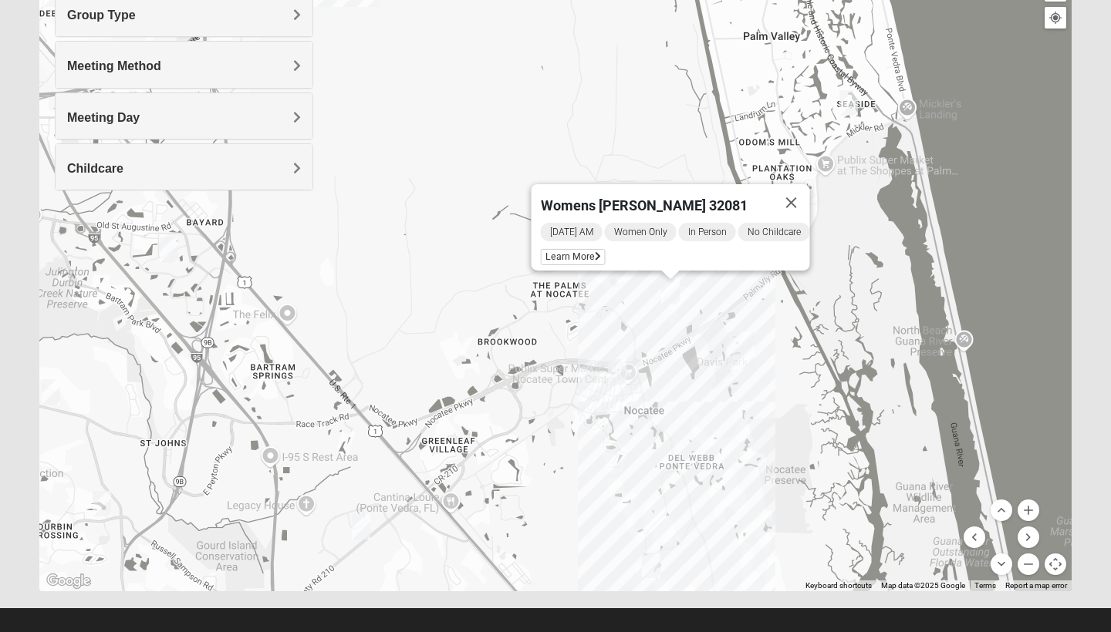
click at [622, 368] on img "Womens Santos (Portuguese-Speaking) 32081" at bounding box center [617, 371] width 19 height 25
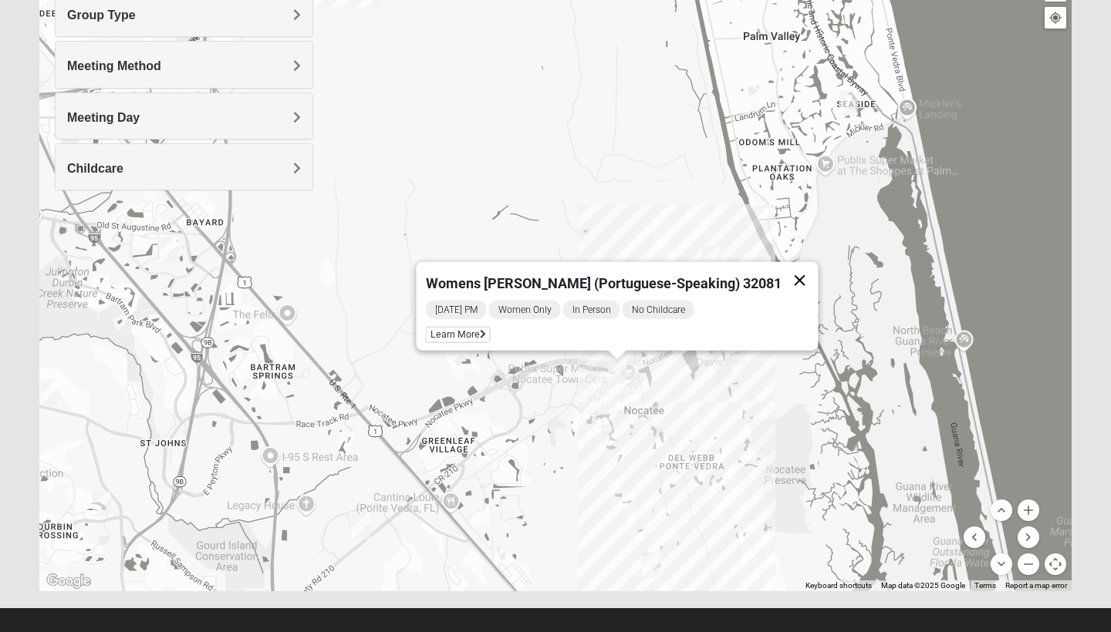
click at [781, 267] on button "Close" at bounding box center [799, 280] width 37 height 37
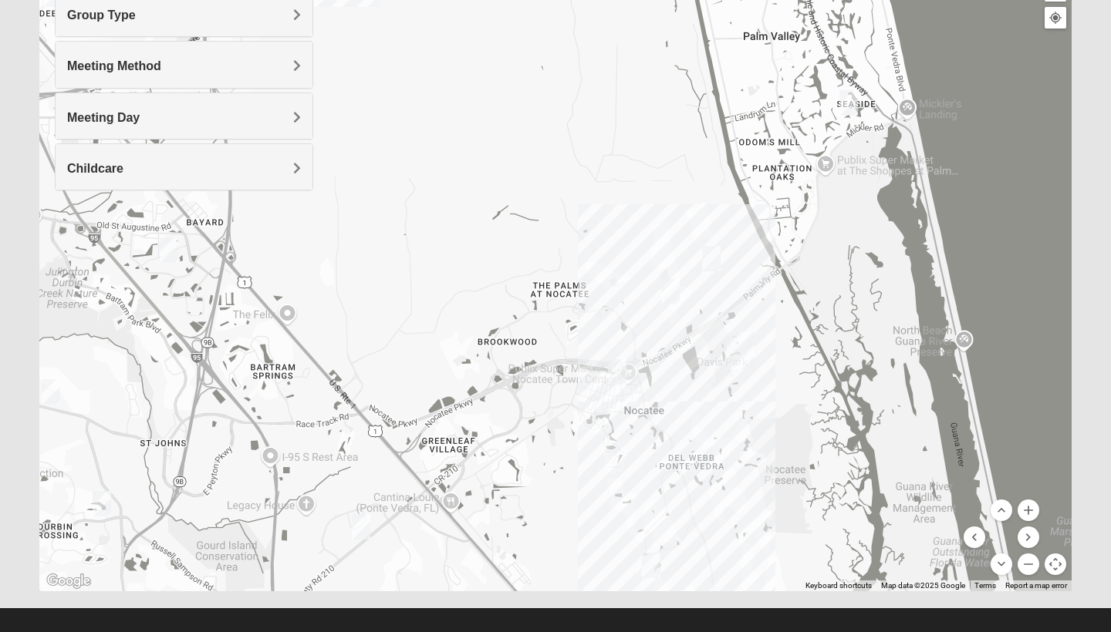
click at [656, 570] on img "Womens Buckland/McGowan 32081" at bounding box center [651, 565] width 19 height 25
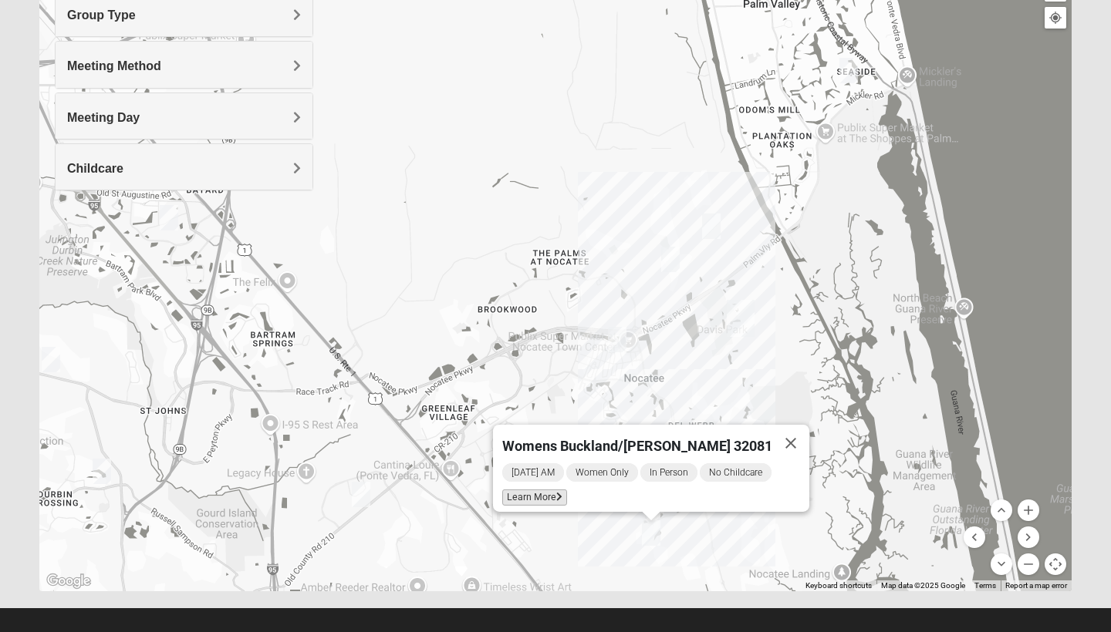
click at [541, 490] on span "Learn More" at bounding box center [534, 498] width 65 height 16
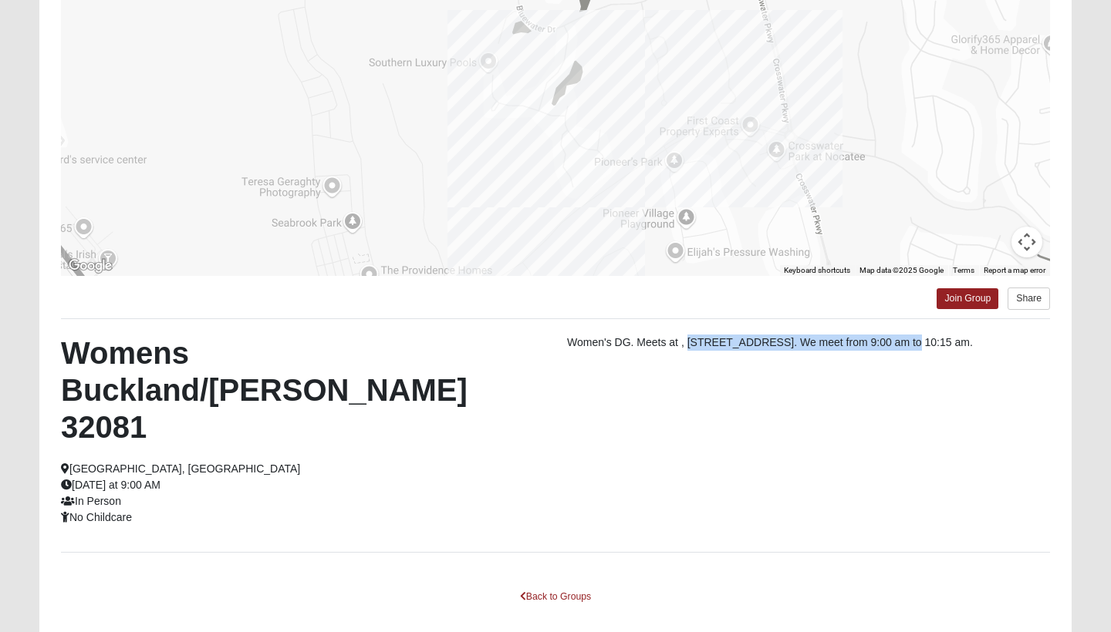
drag, startPoint x: 687, startPoint y: 342, endPoint x: 898, endPoint y: 346, distance: 211.4
click at [898, 346] on p "Women's DG. Meets at , 32 Palm Island Way, Ponte Vedra, FL 32081. We meet from …" at bounding box center [808, 343] width 483 height 16
copy p "32 Palm Island Way, Ponte Vedra, FL 32081"
click at [547, 585] on link "Back to Groups" at bounding box center [555, 597] width 91 height 24
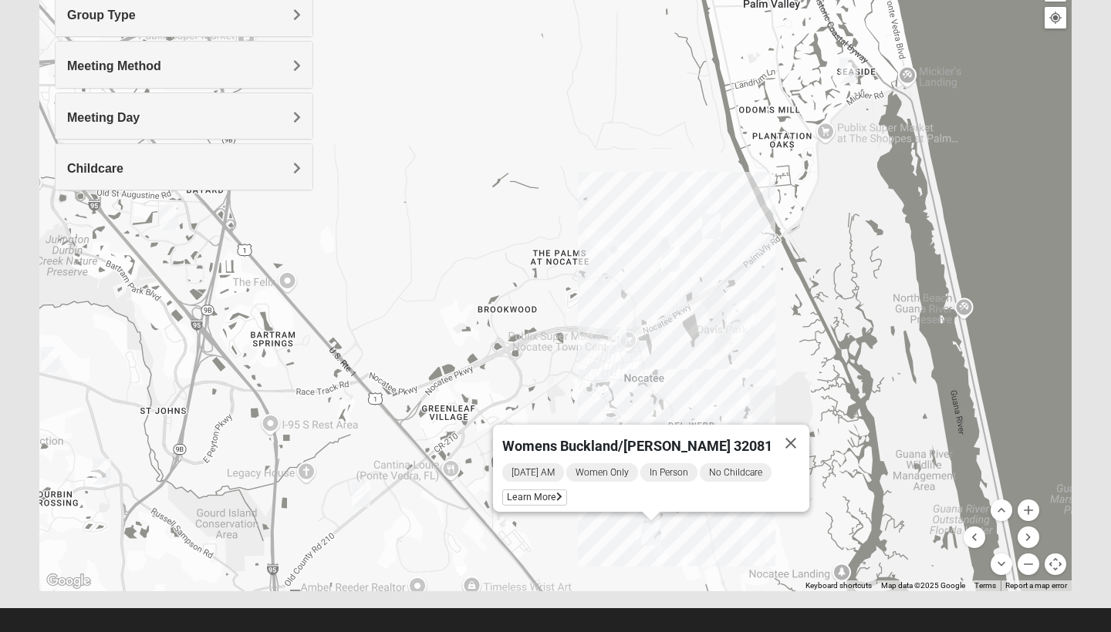
click at [618, 308] on div "Womens Buckland/McGowan 32081 Saturday AM Women Only In Person No Childcare Lea…" at bounding box center [555, 283] width 1032 height 617
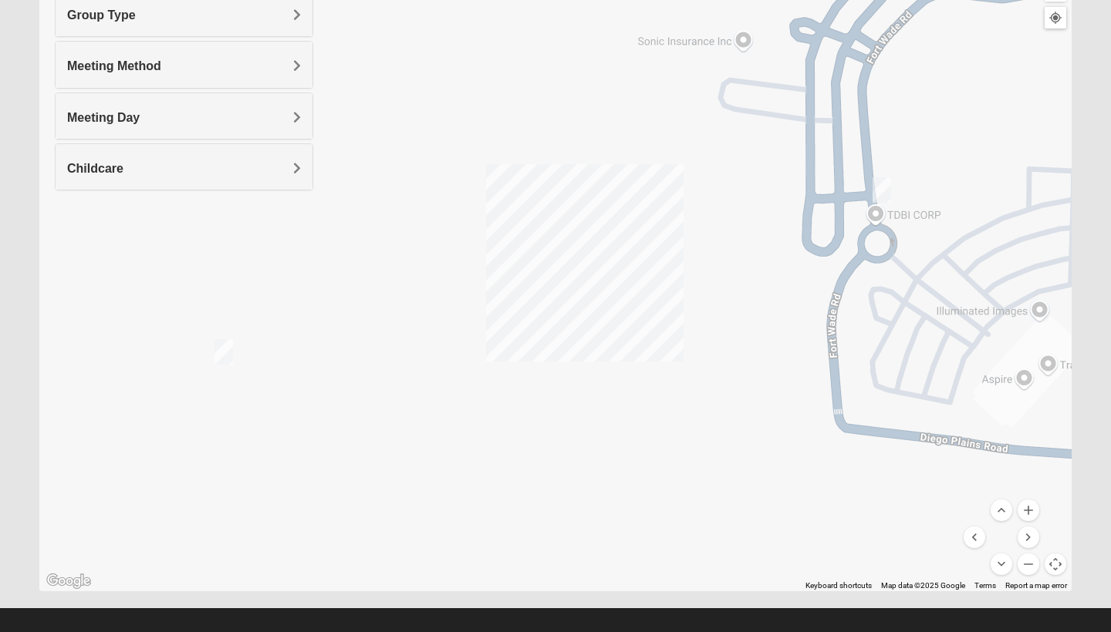
click at [217, 352] on img "Womens Piscitelli 32081" at bounding box center [223, 351] width 19 height 25
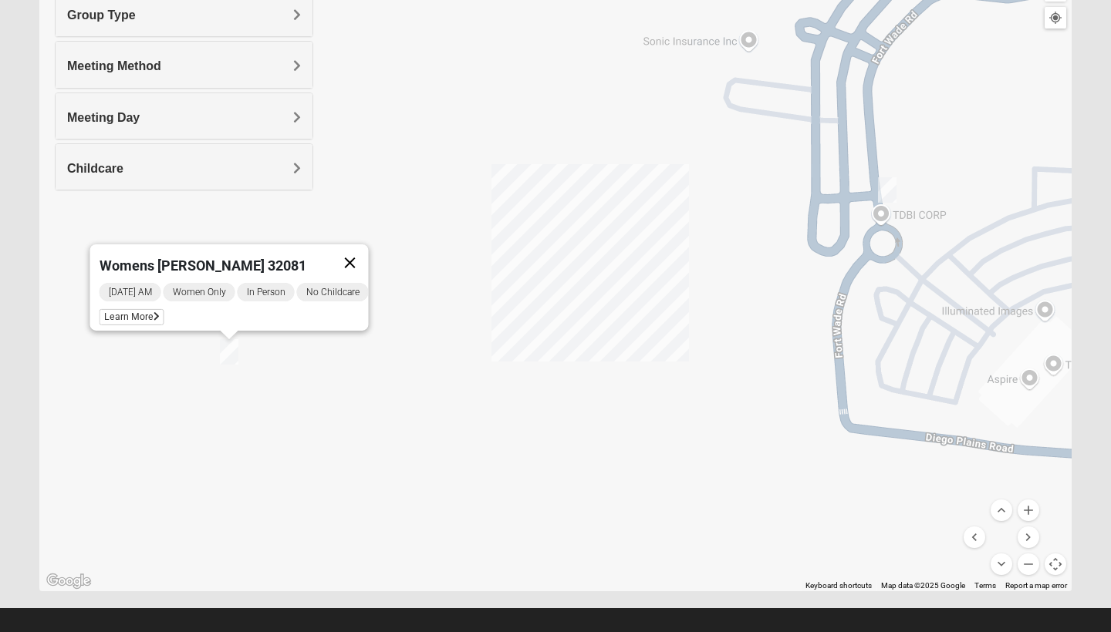
click at [355, 254] on button "Close" at bounding box center [350, 262] width 37 height 37
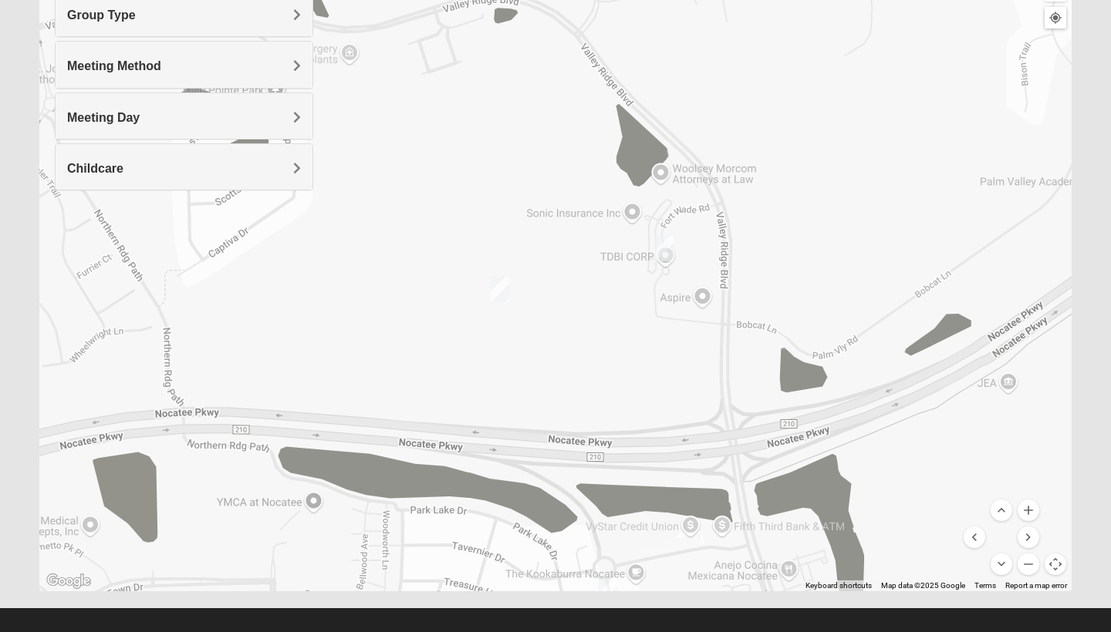
click at [609, 585] on img "Womens Santos (Portuguese-Speaking) 32081" at bounding box center [607, 591] width 19 height 25
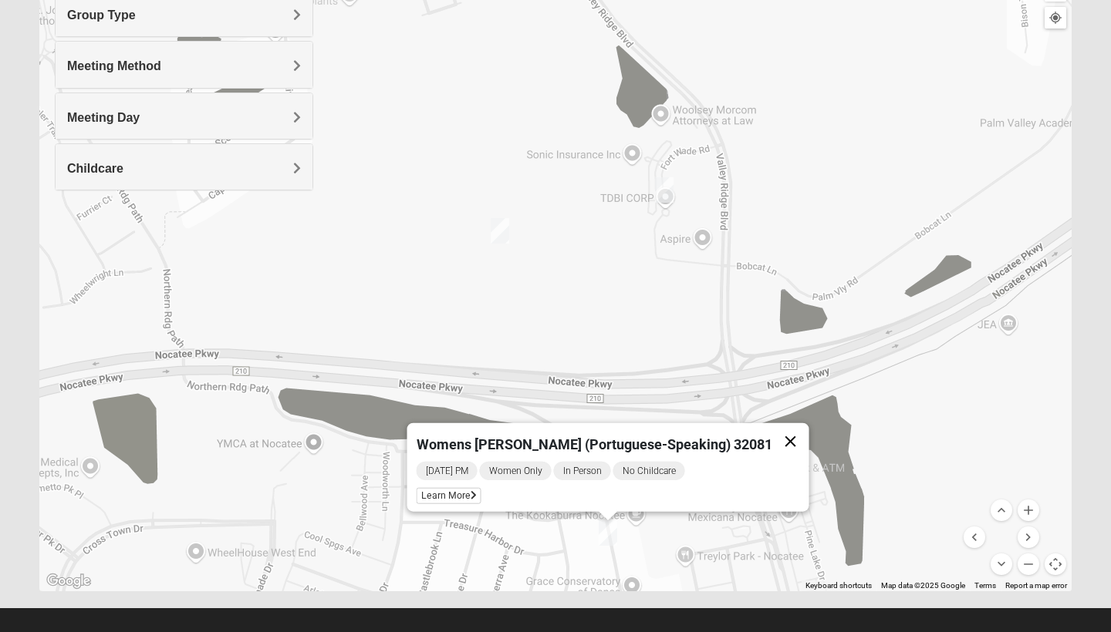
click at [772, 436] on button "Close" at bounding box center [790, 441] width 37 height 37
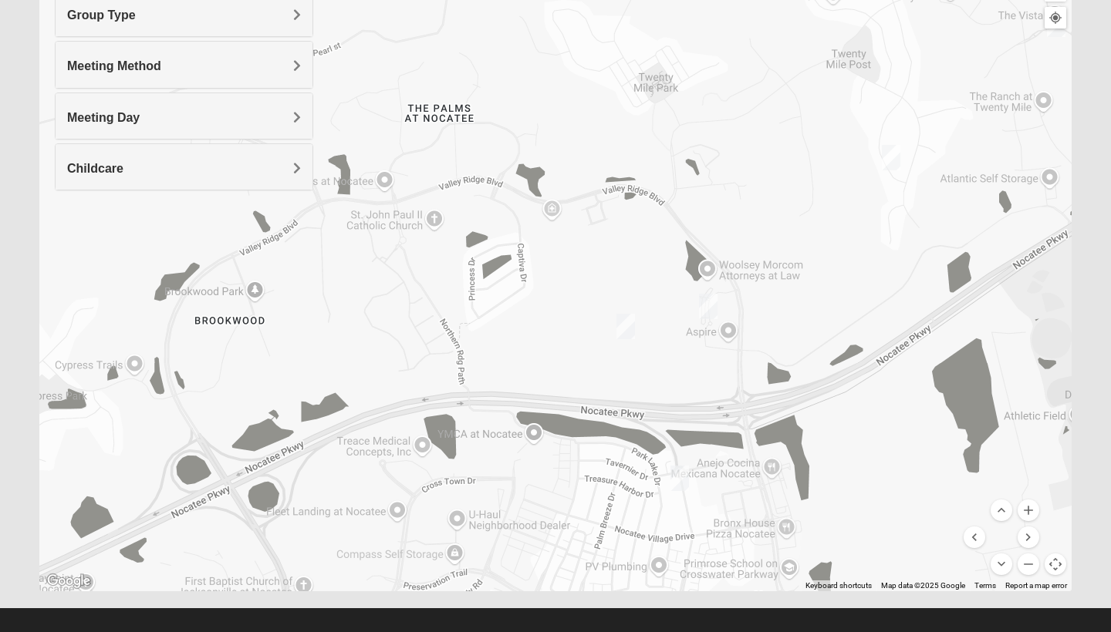
click at [285, 131] on div "Meeting Day" at bounding box center [184, 115] width 257 height 45
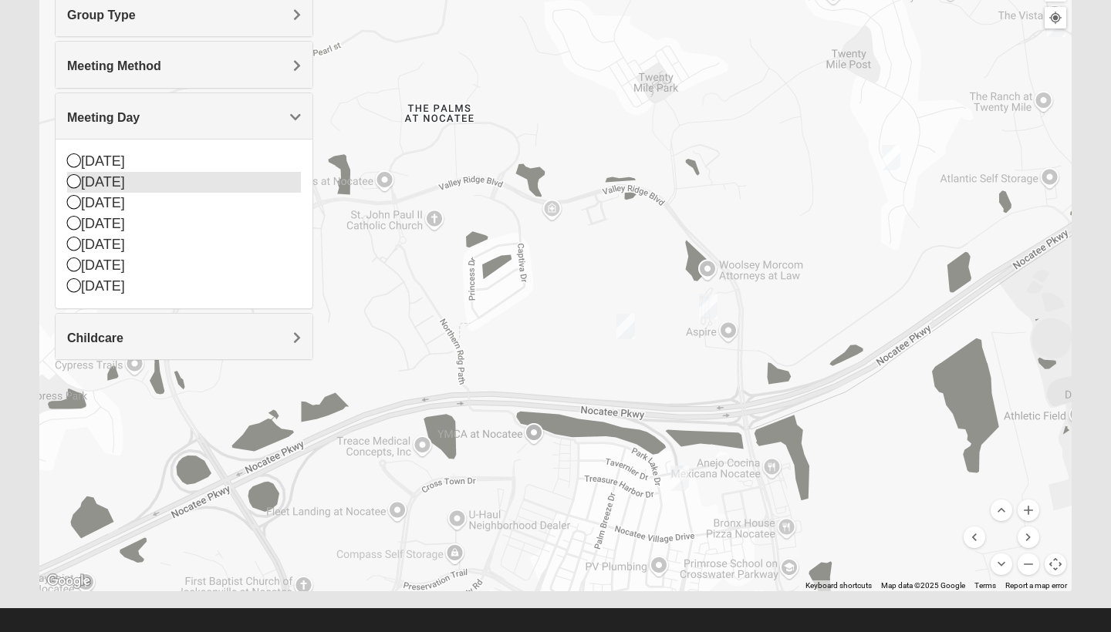
click at [173, 185] on div "Monday" at bounding box center [184, 182] width 234 height 21
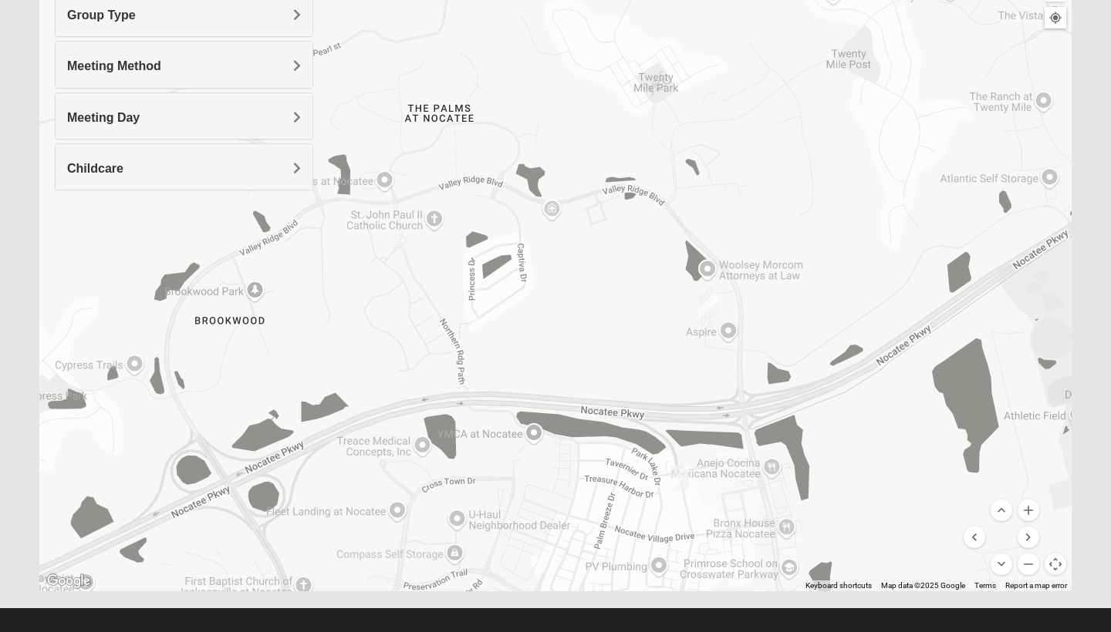
click at [716, 302] on img "Womens Damrow 32081" at bounding box center [708, 306] width 19 height 25
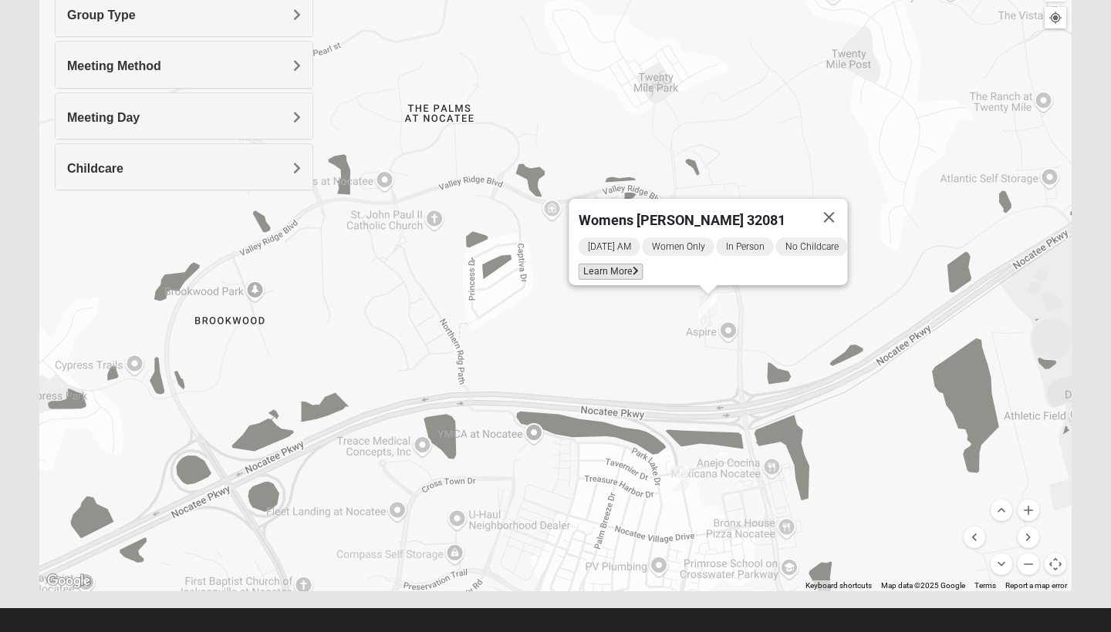
click at [602, 269] on span "Learn More" at bounding box center [610, 272] width 65 height 16
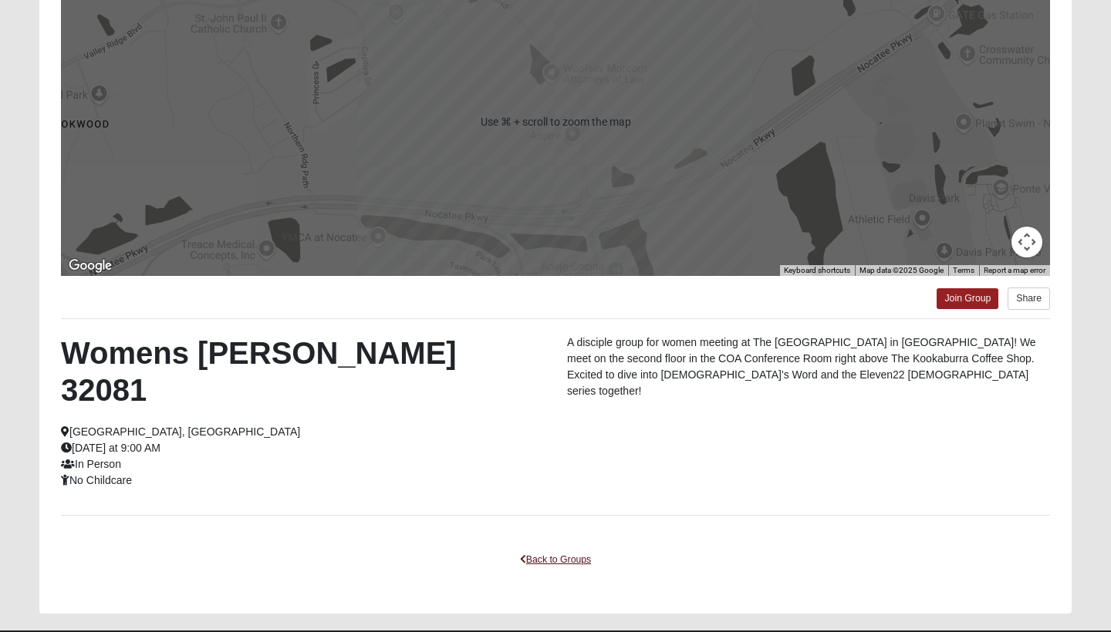
click at [534, 548] on link "Back to Groups" at bounding box center [555, 560] width 91 height 24
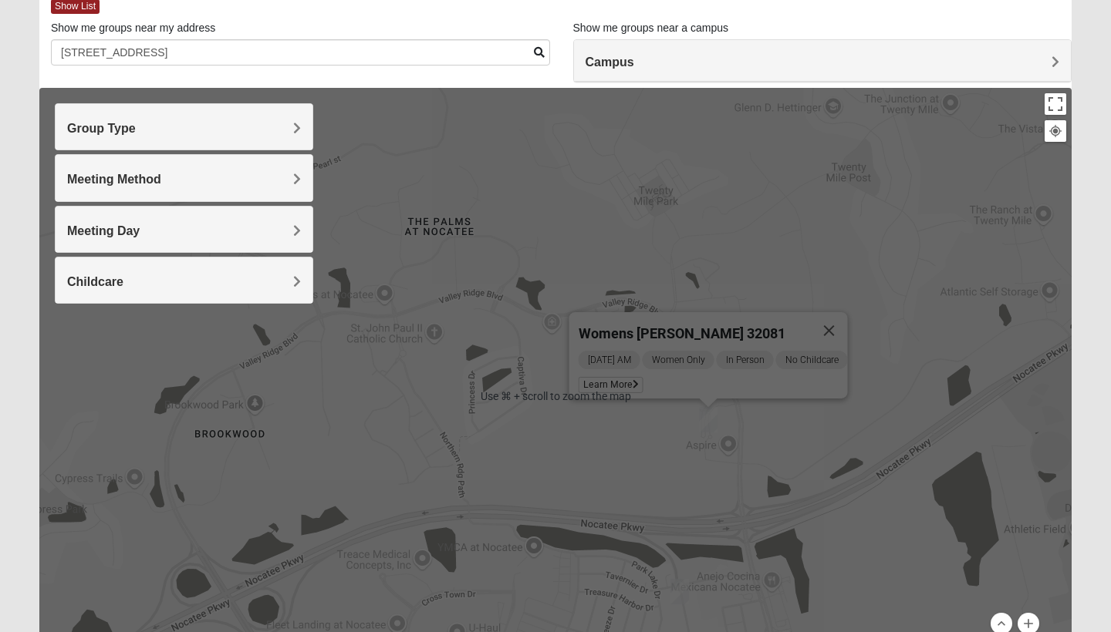
scroll to position [87, 0]
click at [239, 132] on h4 "Group Type" at bounding box center [184, 129] width 234 height 15
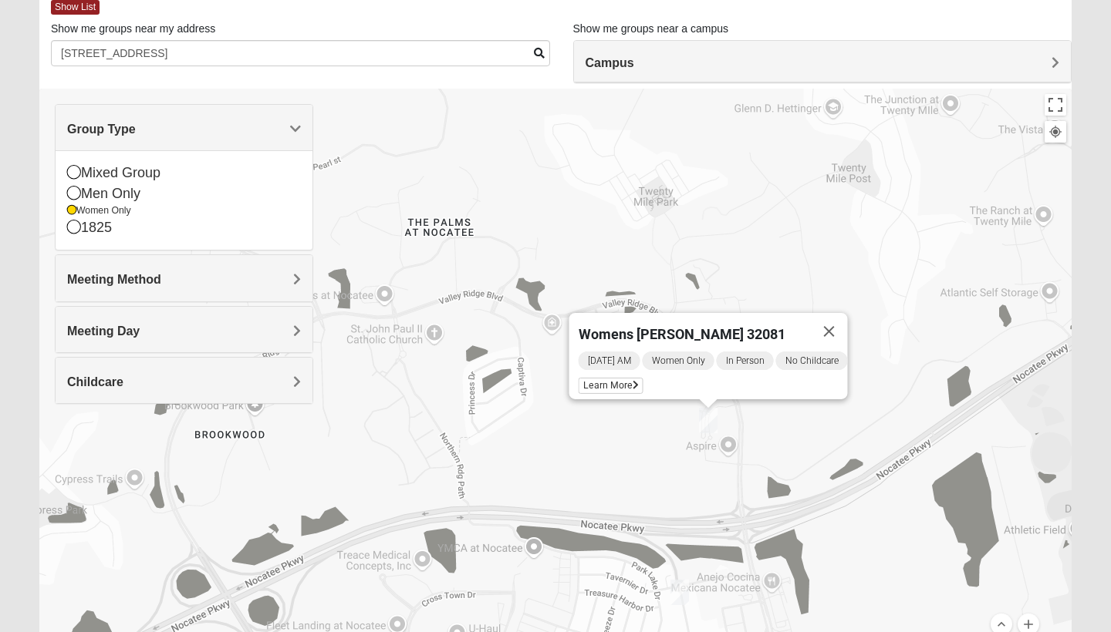
click at [241, 130] on h4 "Group Type" at bounding box center [184, 129] width 234 height 15
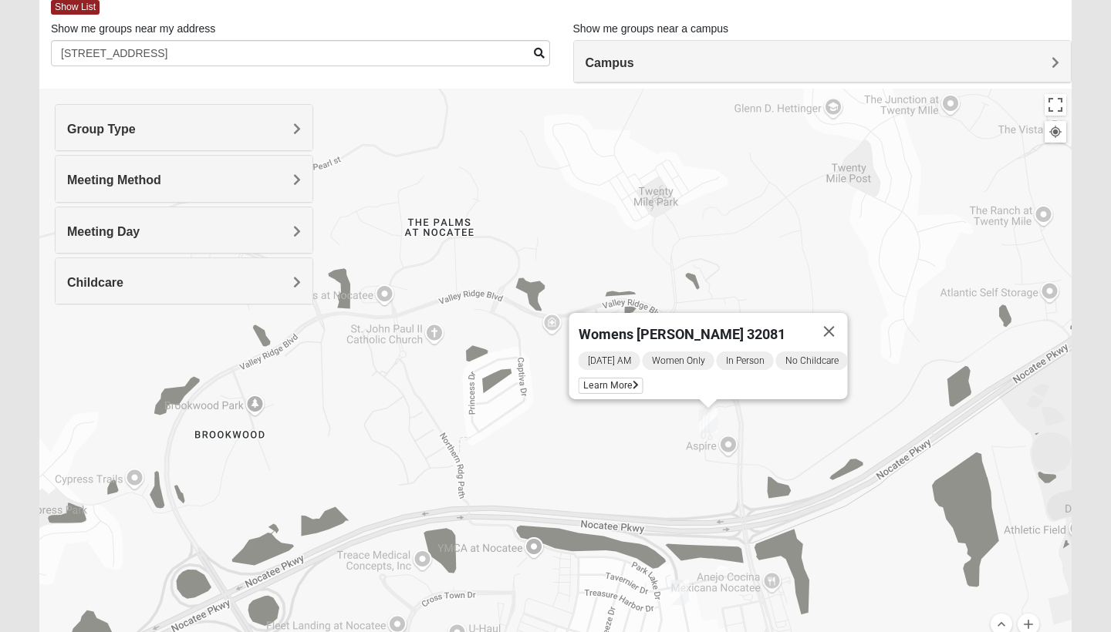
click at [241, 130] on h4 "Group Type" at bounding box center [184, 129] width 234 height 15
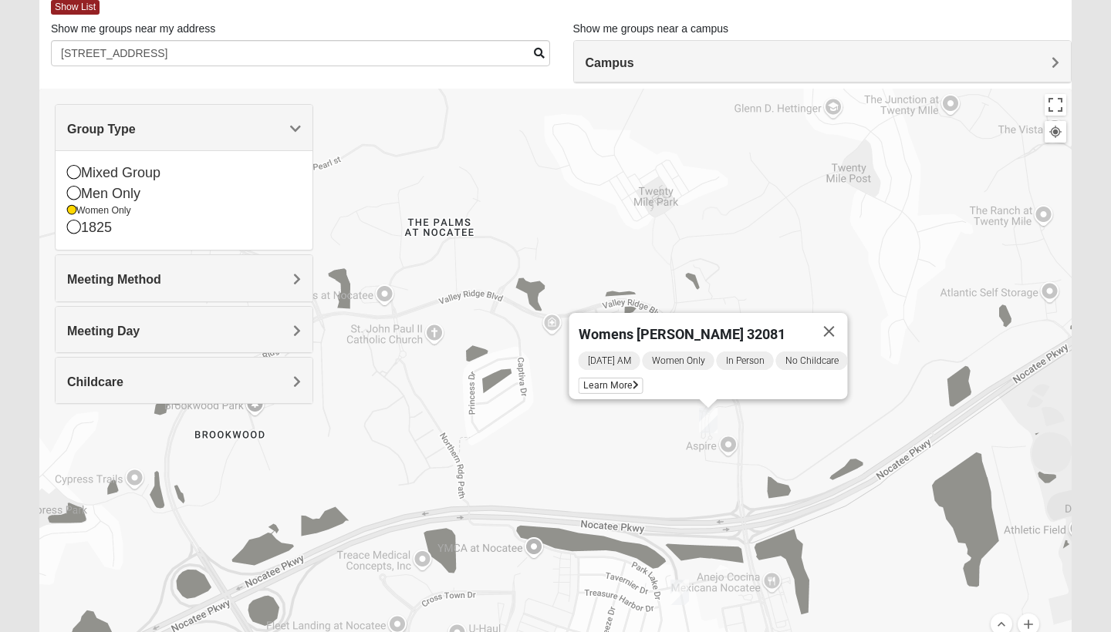
click at [241, 130] on h4 "Group Type" at bounding box center [184, 129] width 234 height 15
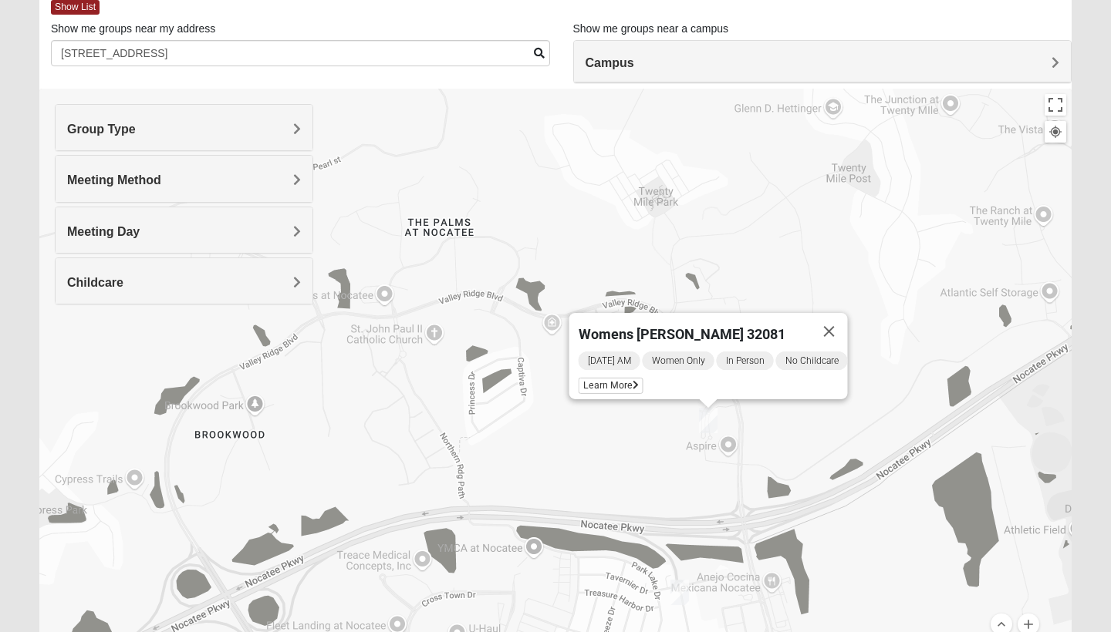
click at [224, 180] on h4 "Meeting Method" at bounding box center [184, 180] width 234 height 15
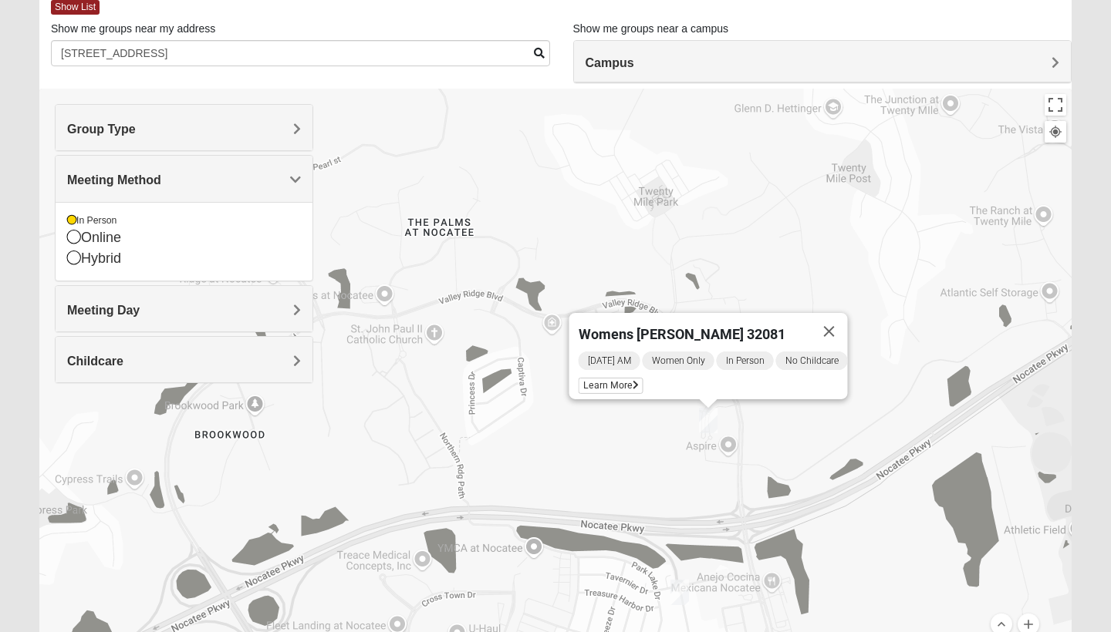
click at [224, 180] on h4 "Meeting Method" at bounding box center [184, 180] width 234 height 15
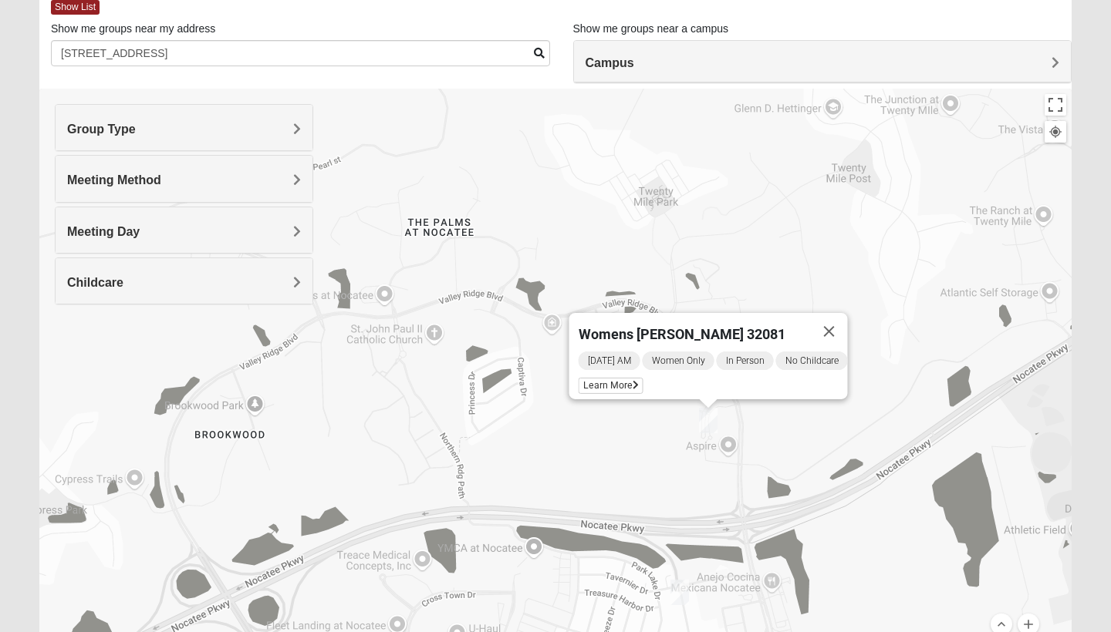
click at [207, 226] on h4 "Meeting Day" at bounding box center [184, 231] width 234 height 15
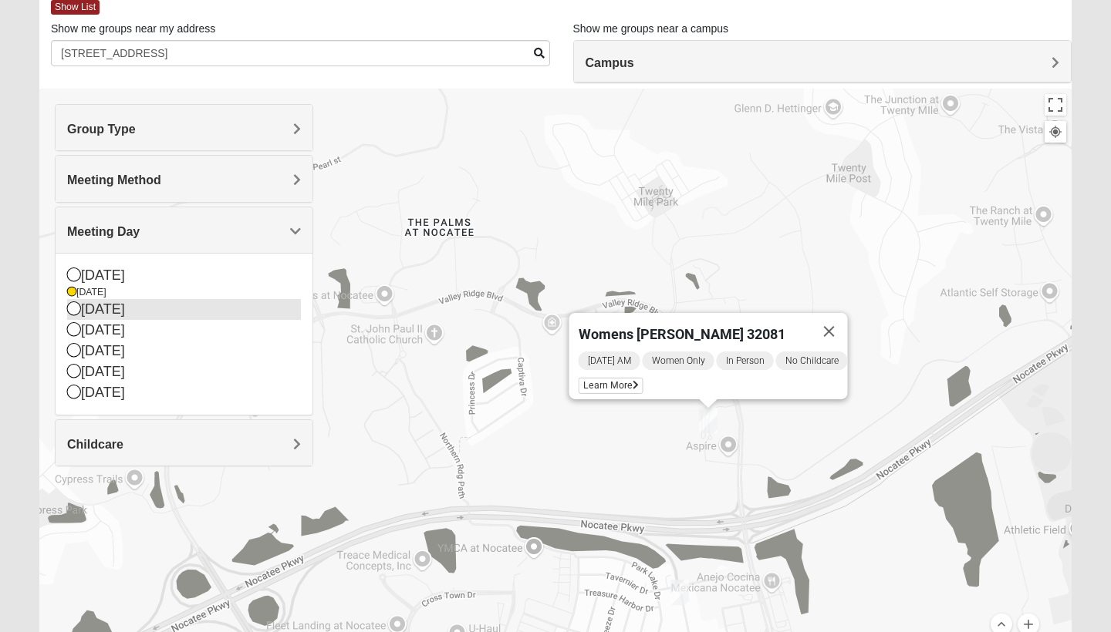
click at [72, 308] on icon at bounding box center [74, 309] width 14 height 14
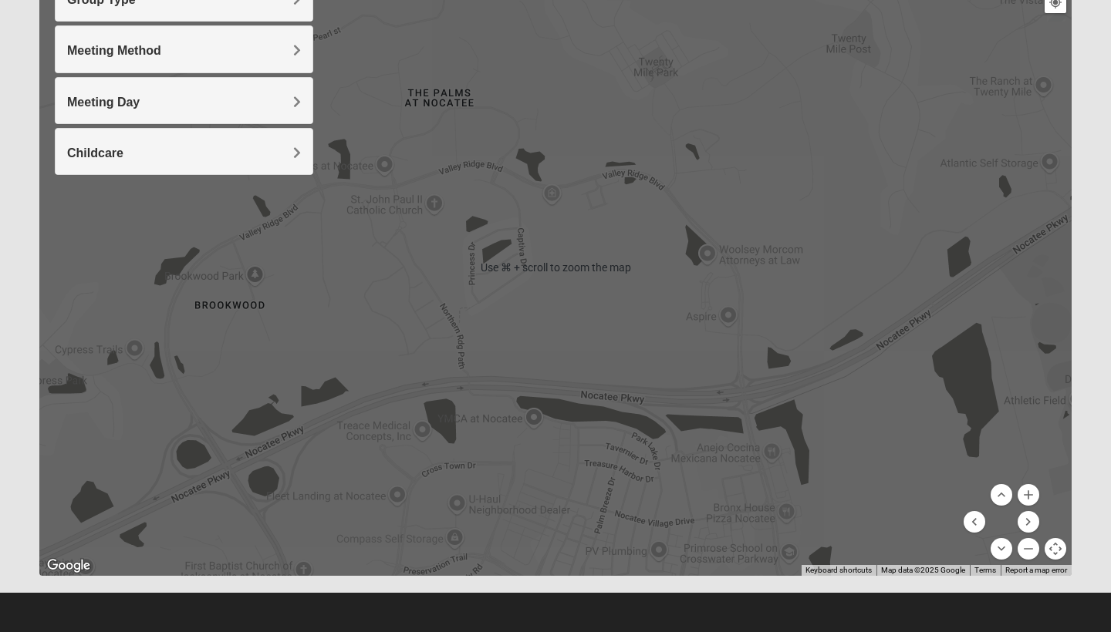
scroll to position [217, 0]
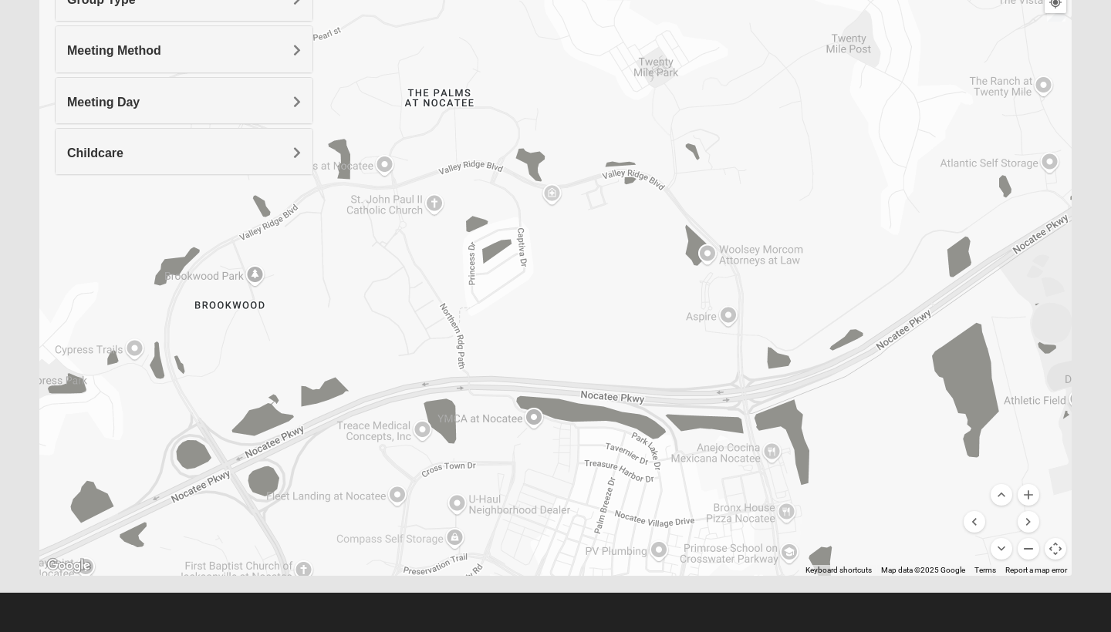
click at [1030, 550] on button "Zoom out" at bounding box center [1028, 549] width 22 height 22
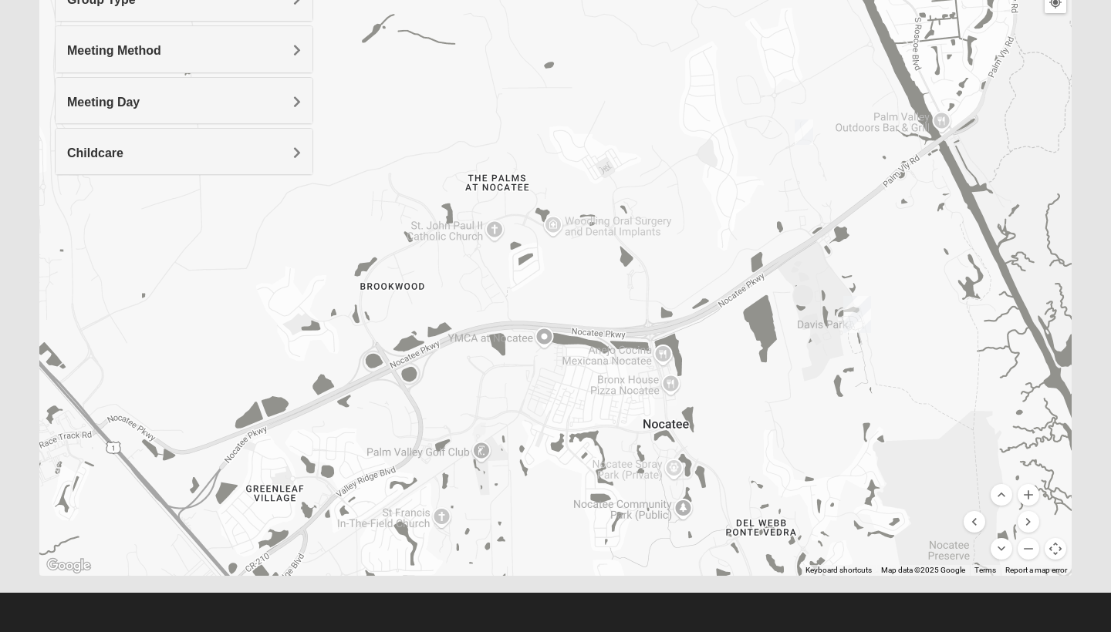
click at [864, 315] on img "Ponte Vedra" at bounding box center [857, 314] width 28 height 37
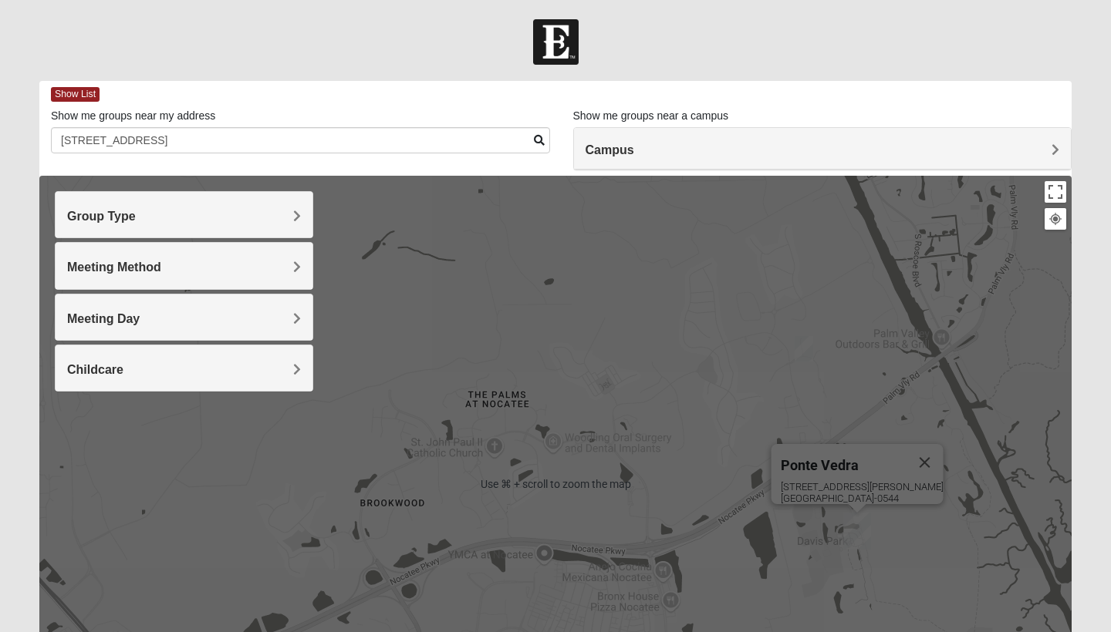
scroll to position [0, 0]
click at [642, 157] on h4 "Campus" at bounding box center [822, 150] width 474 height 15
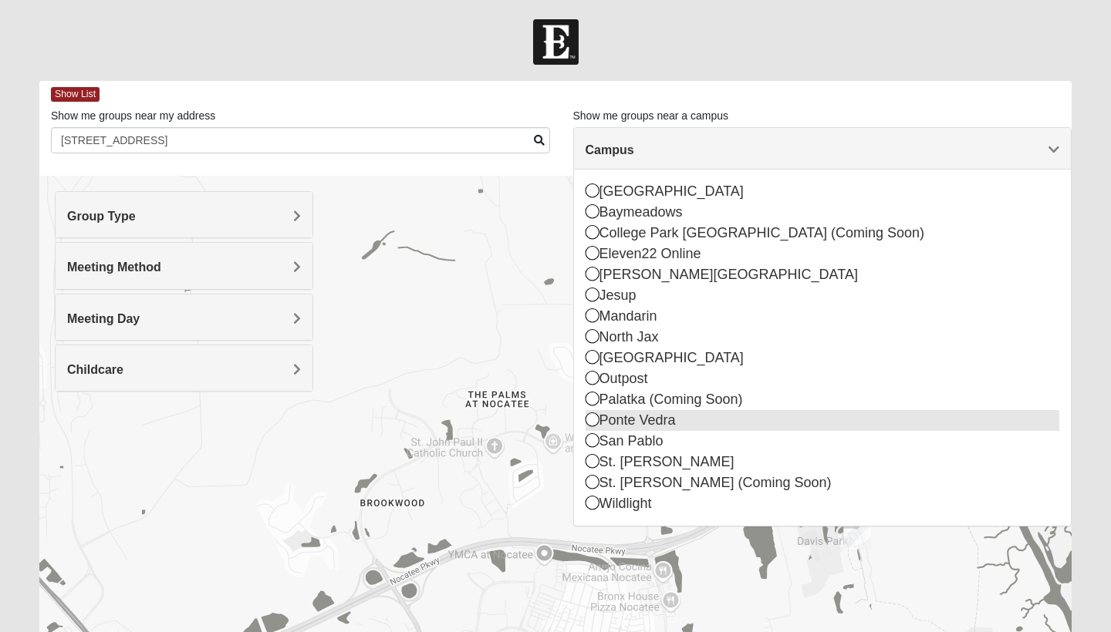
click at [595, 421] on icon at bounding box center [592, 420] width 14 height 14
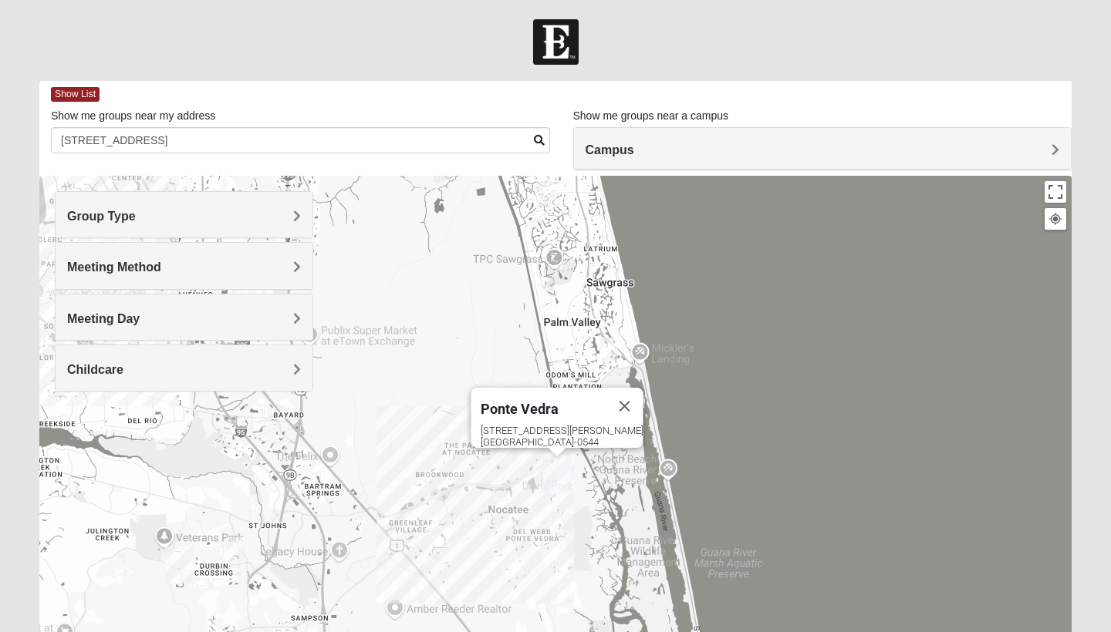
click at [761, 415] on div "Ponte Vedra 460 Davis Park Rd Ponte Vedra Beach, FL 32081-0544" at bounding box center [555, 484] width 1032 height 617
click at [606, 342] on img "Womens Beeson 32082" at bounding box center [608, 349] width 19 height 25
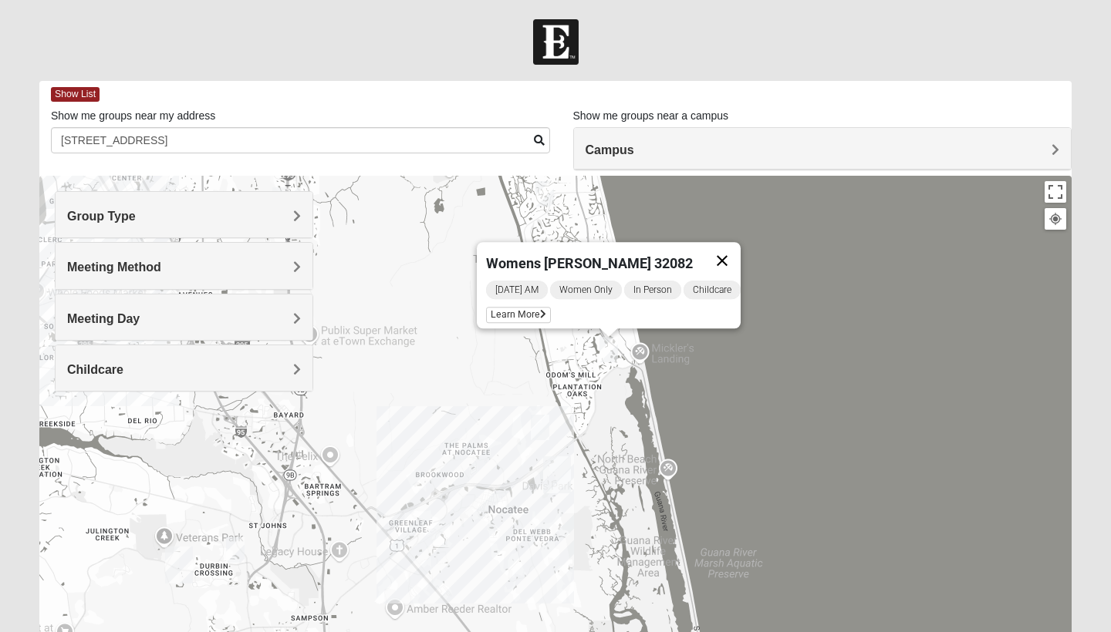
click at [733, 254] on button "Close" at bounding box center [721, 260] width 37 height 37
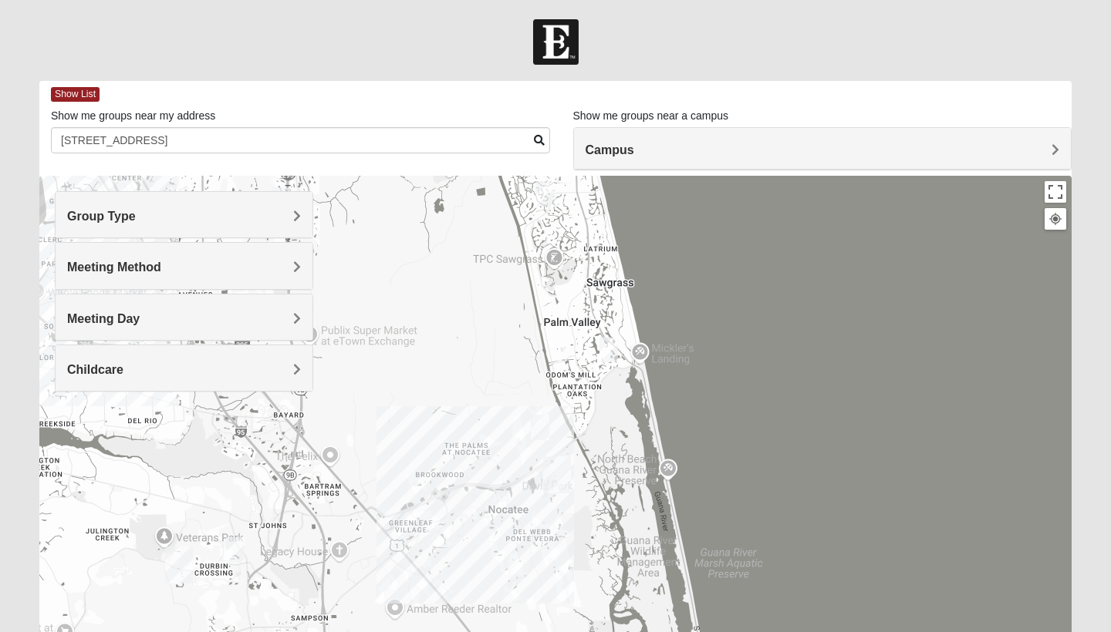
click at [541, 194] on img "Womens Paul 32082" at bounding box center [544, 193] width 19 height 25
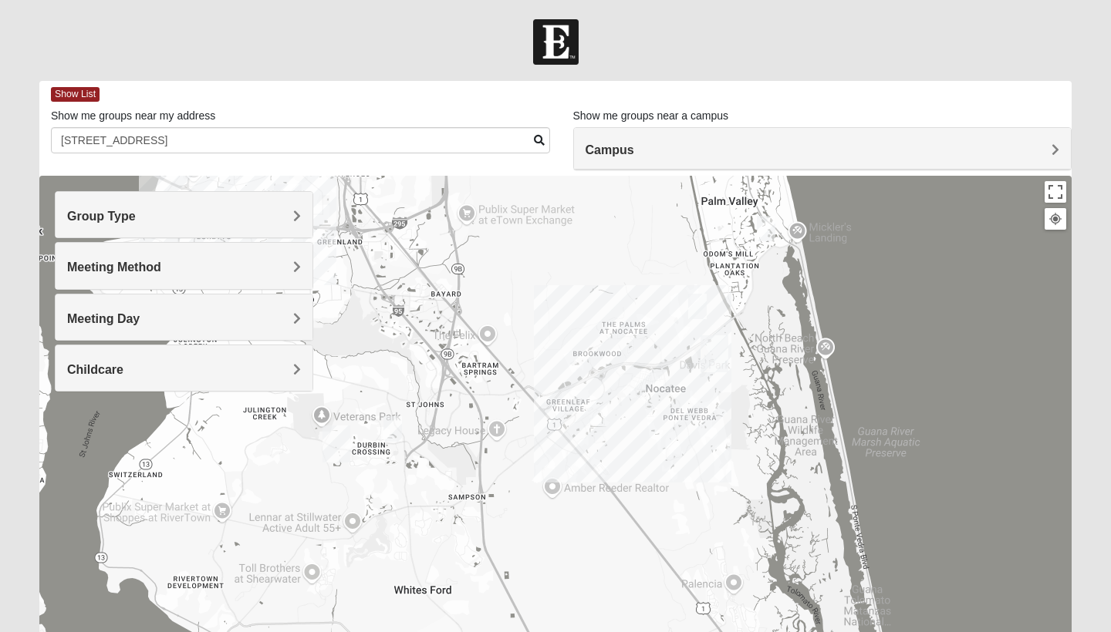
drag, startPoint x: 476, startPoint y: 493, endPoint x: 634, endPoint y: 224, distance: 312.1
click at [634, 224] on div "Womens Paul 32082 Tuesday PM Women Only In Person No Childcare Learn More" at bounding box center [555, 484] width 1032 height 617
click at [696, 315] on img "Womens Masulli 32081" at bounding box center [698, 305] width 19 height 25
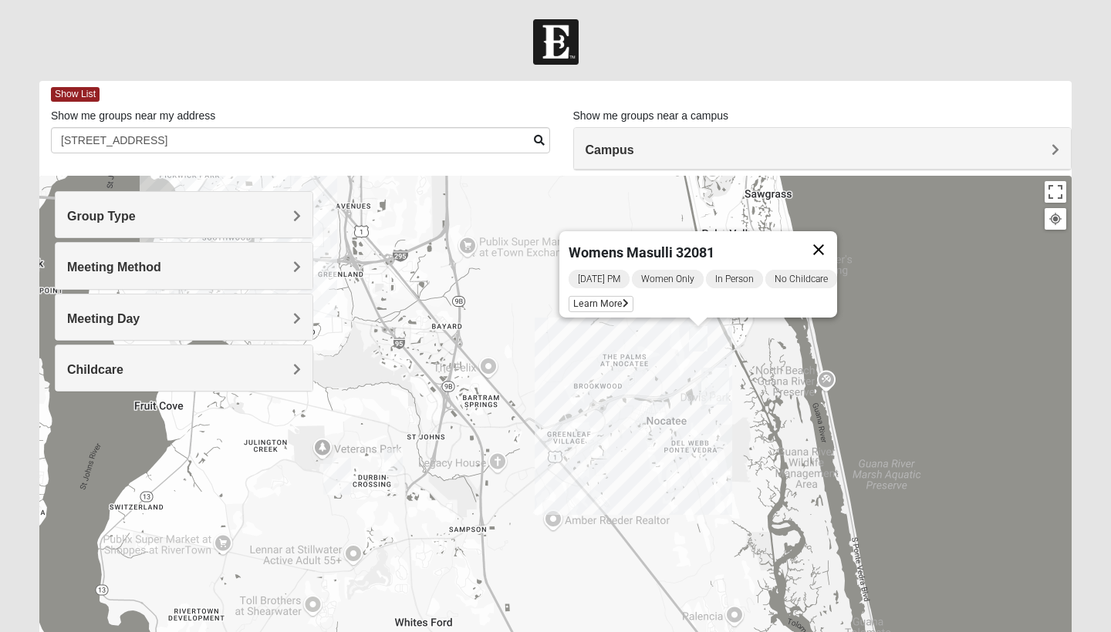
click at [827, 241] on button "Close" at bounding box center [818, 249] width 37 height 37
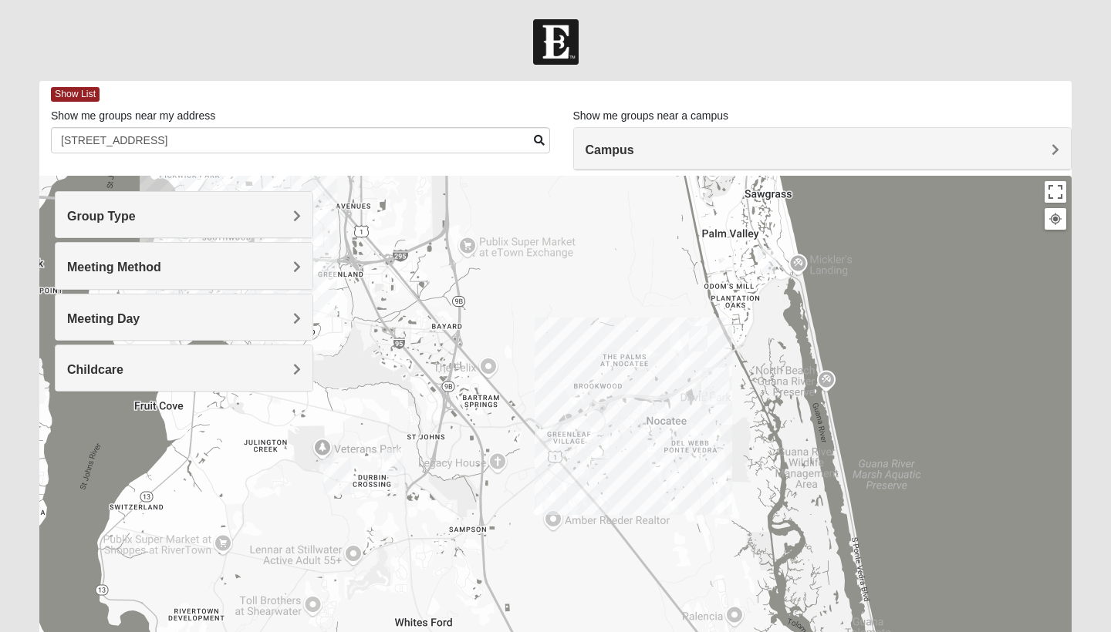
click at [660, 467] on div "To navigate, press the arrow keys." at bounding box center [555, 484] width 1032 height 617
click at [666, 460] on div at bounding box center [555, 484] width 1032 height 617
click at [163, 313] on h4 "Meeting Day" at bounding box center [184, 319] width 234 height 15
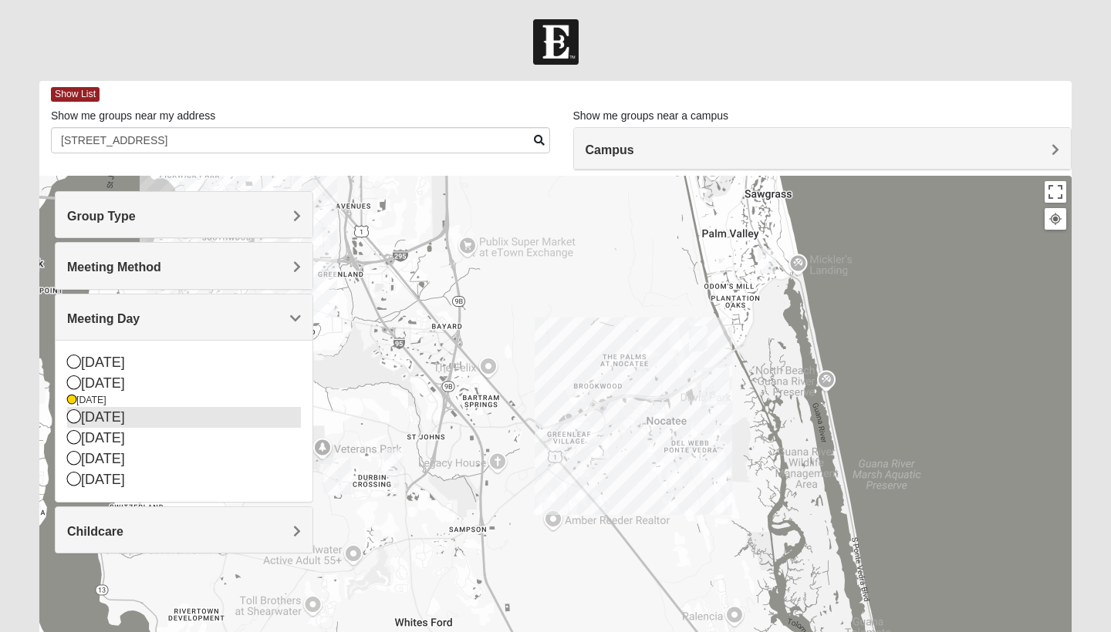
click at [76, 418] on icon at bounding box center [74, 416] width 14 height 14
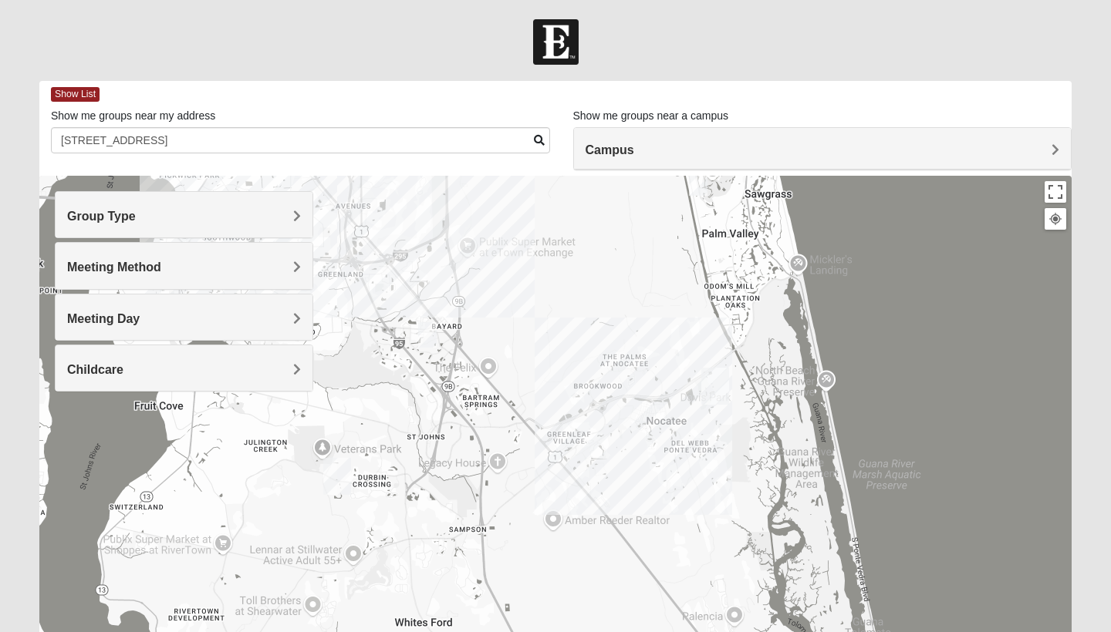
click at [153, 320] on h4 "Meeting Day" at bounding box center [184, 319] width 234 height 15
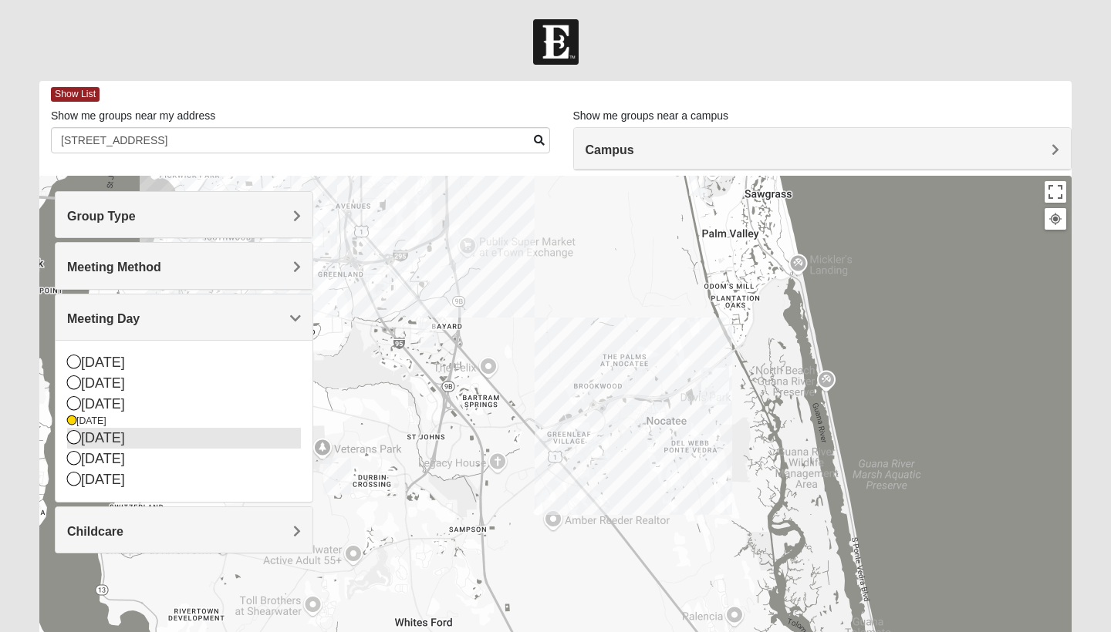
click at [76, 436] on icon at bounding box center [74, 437] width 14 height 14
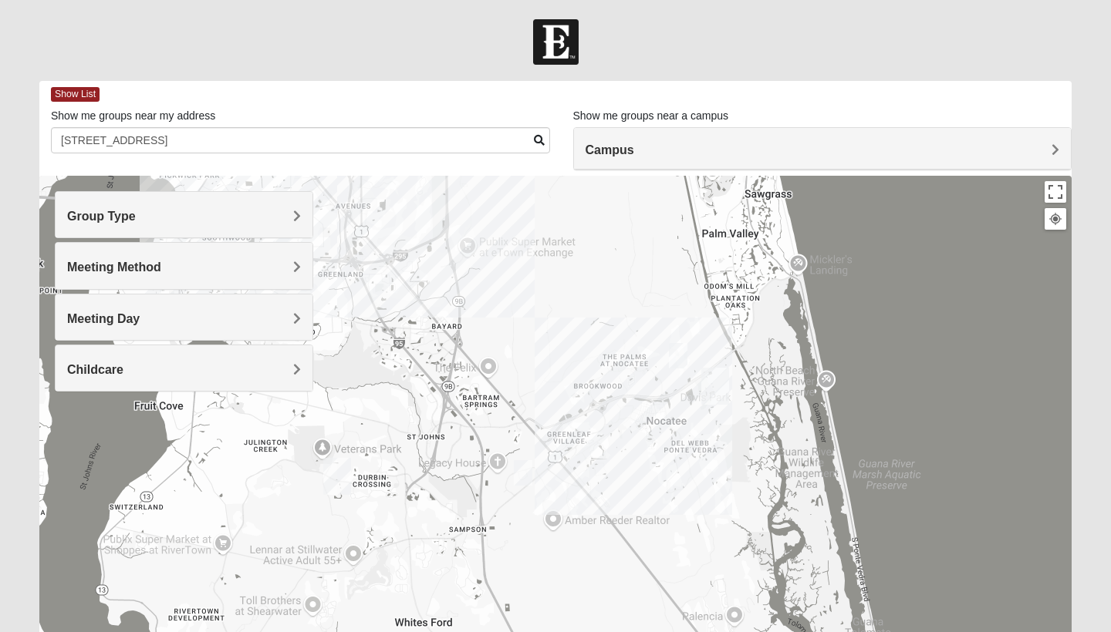
click at [673, 361] on img "Womens Bonner 32081" at bounding box center [678, 355] width 19 height 25
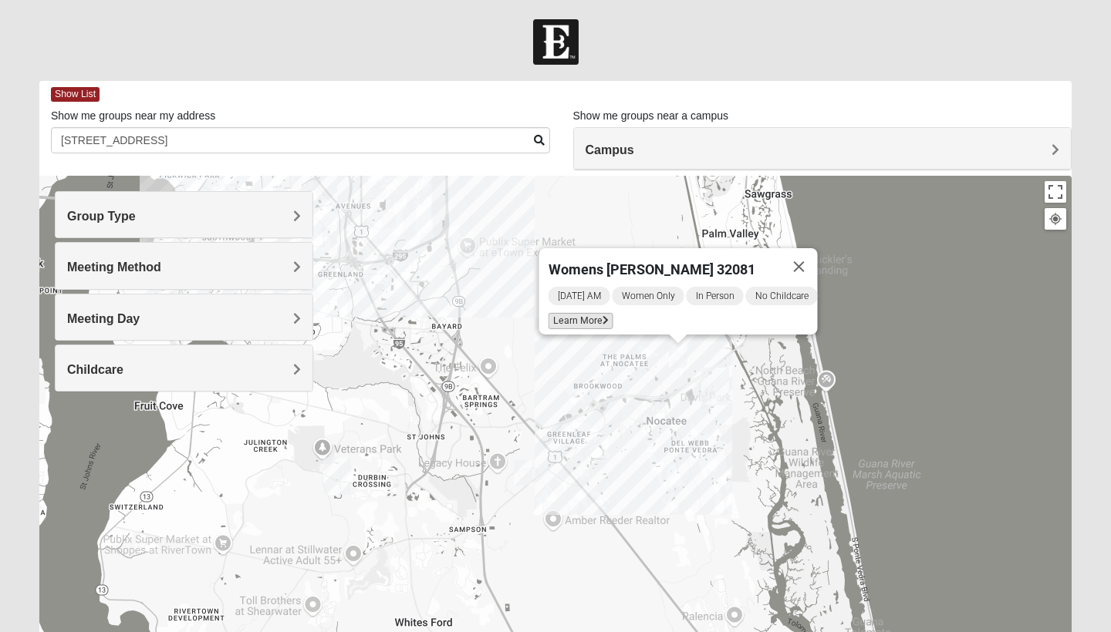
click at [585, 313] on span "Learn More" at bounding box center [580, 321] width 65 height 16
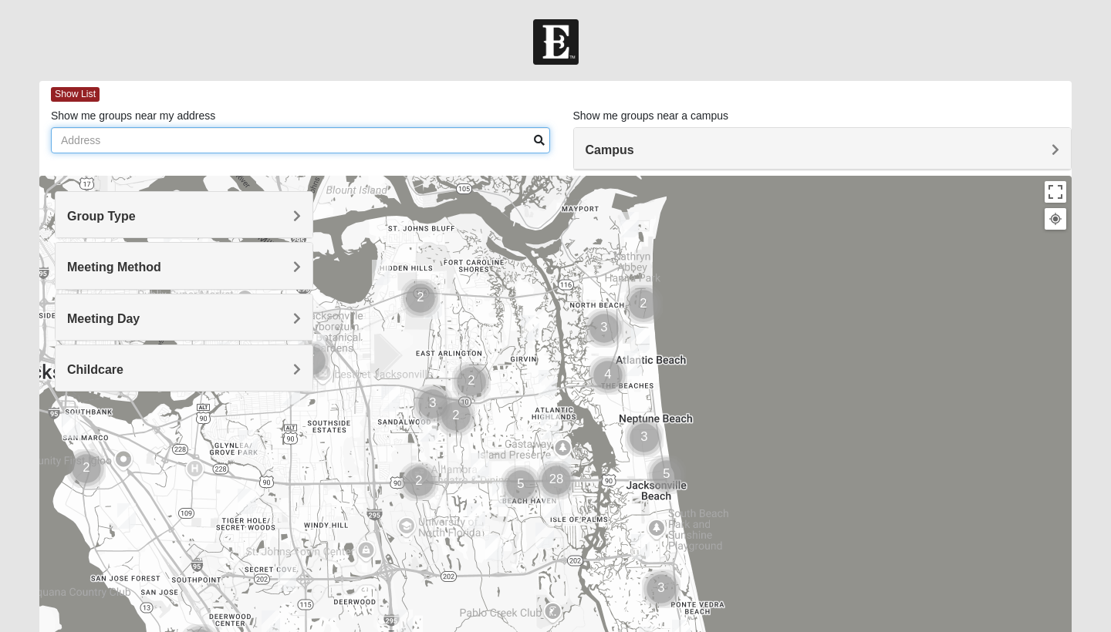
click at [238, 139] on input "Show me groups near my address" at bounding box center [300, 140] width 499 height 26
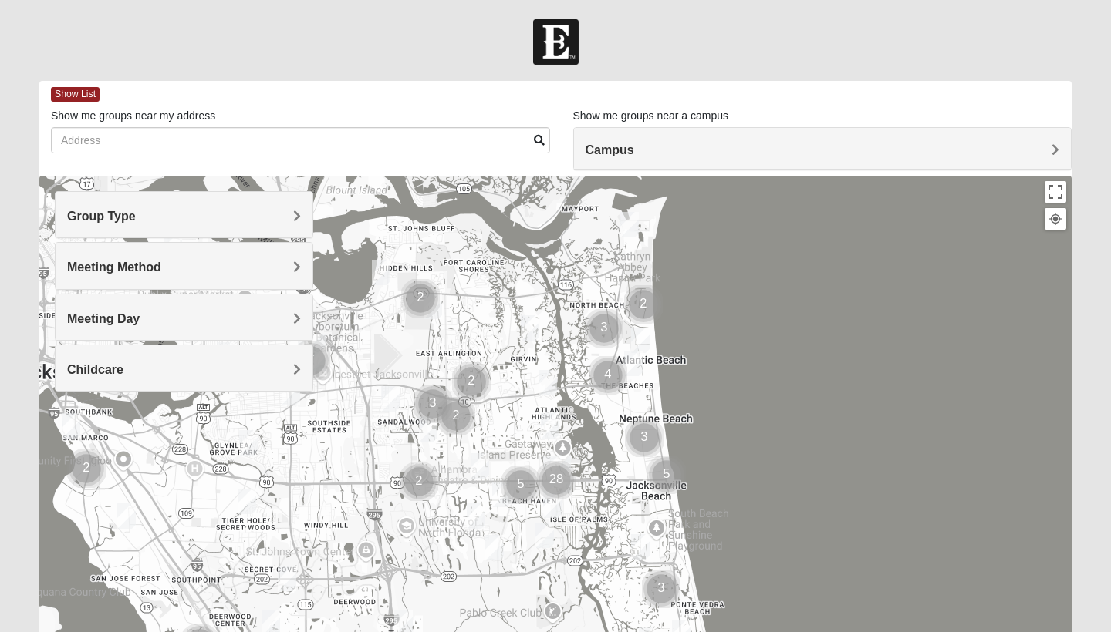
click at [180, 215] on h4 "Group Type" at bounding box center [184, 216] width 234 height 15
